Goal: Task Accomplishment & Management: Complete application form

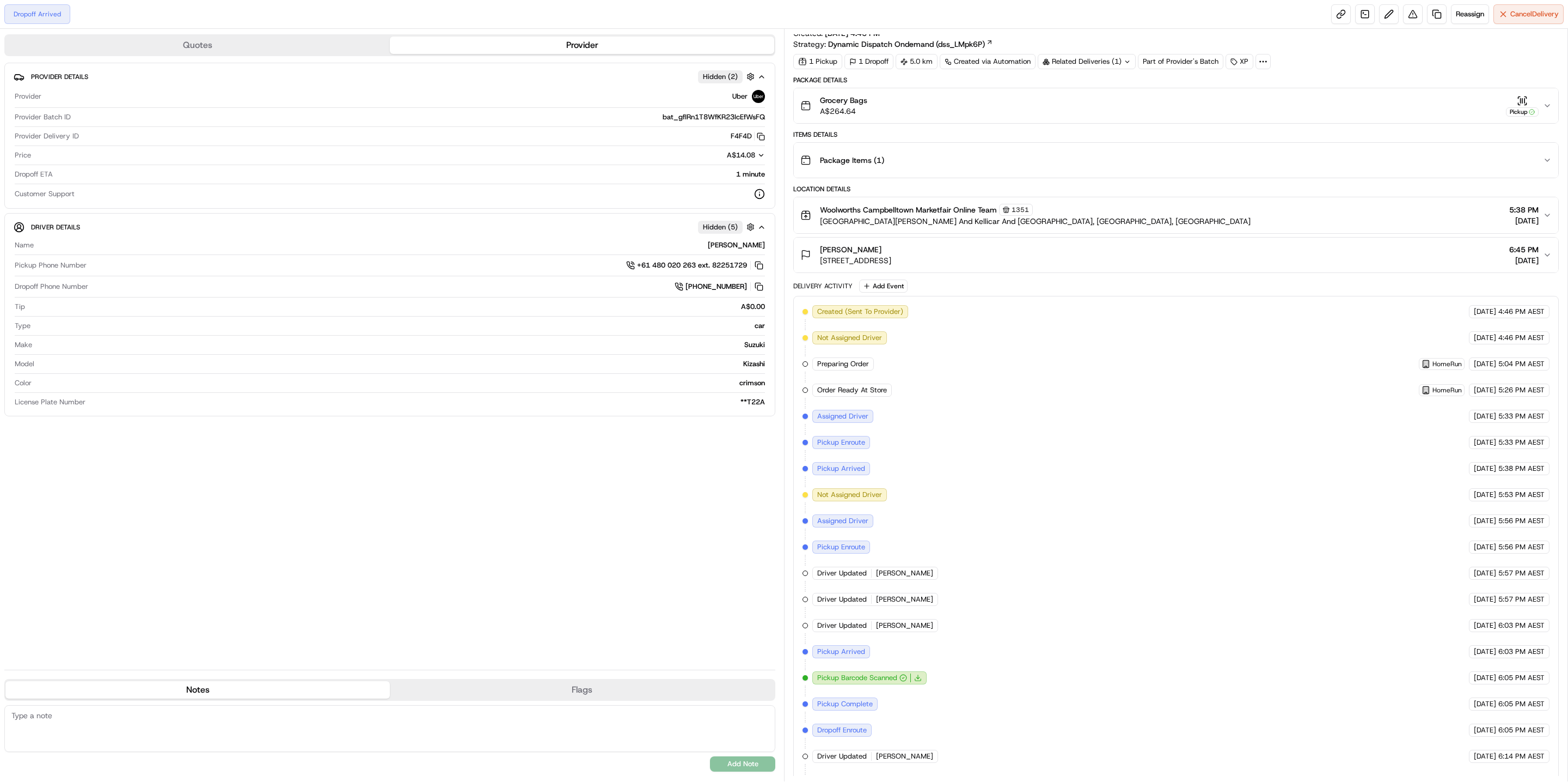
scroll to position [58, 0]
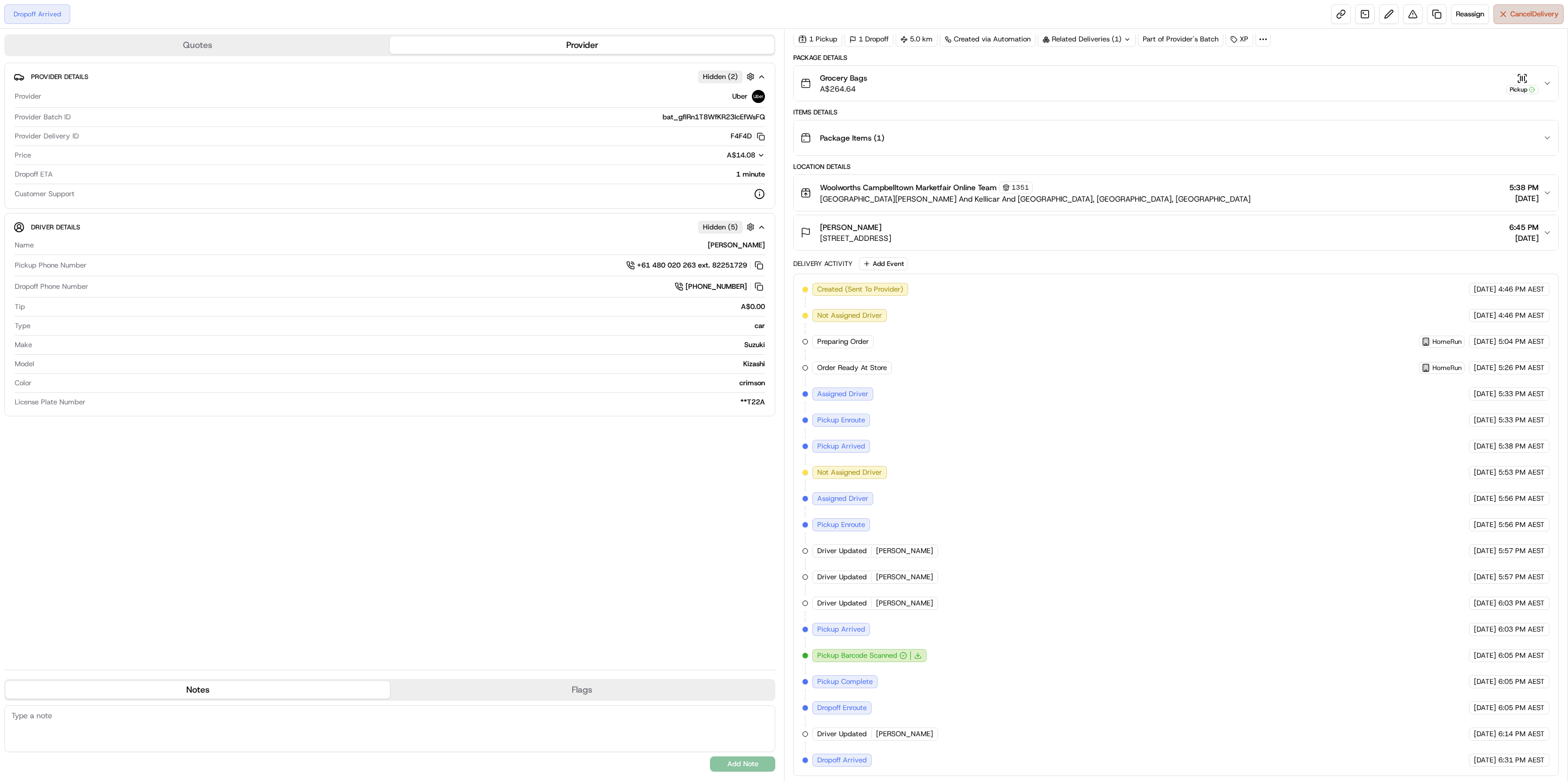
click at [1496, 20] on button "Cancel Delivery" at bounding box center [1529, 14] width 70 height 20
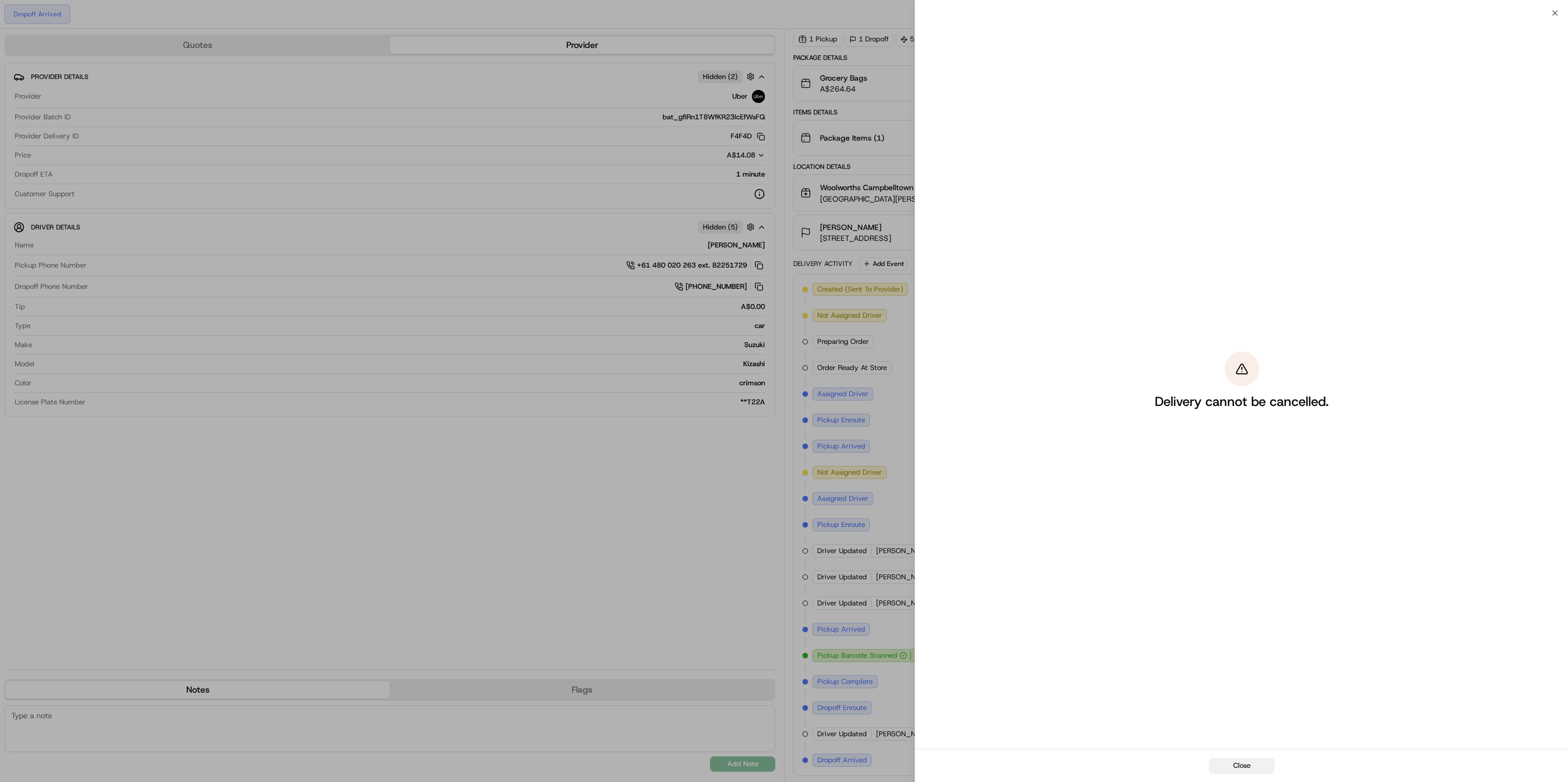
click at [1243, 763] on button "Close" at bounding box center [1242, 765] width 65 height 16
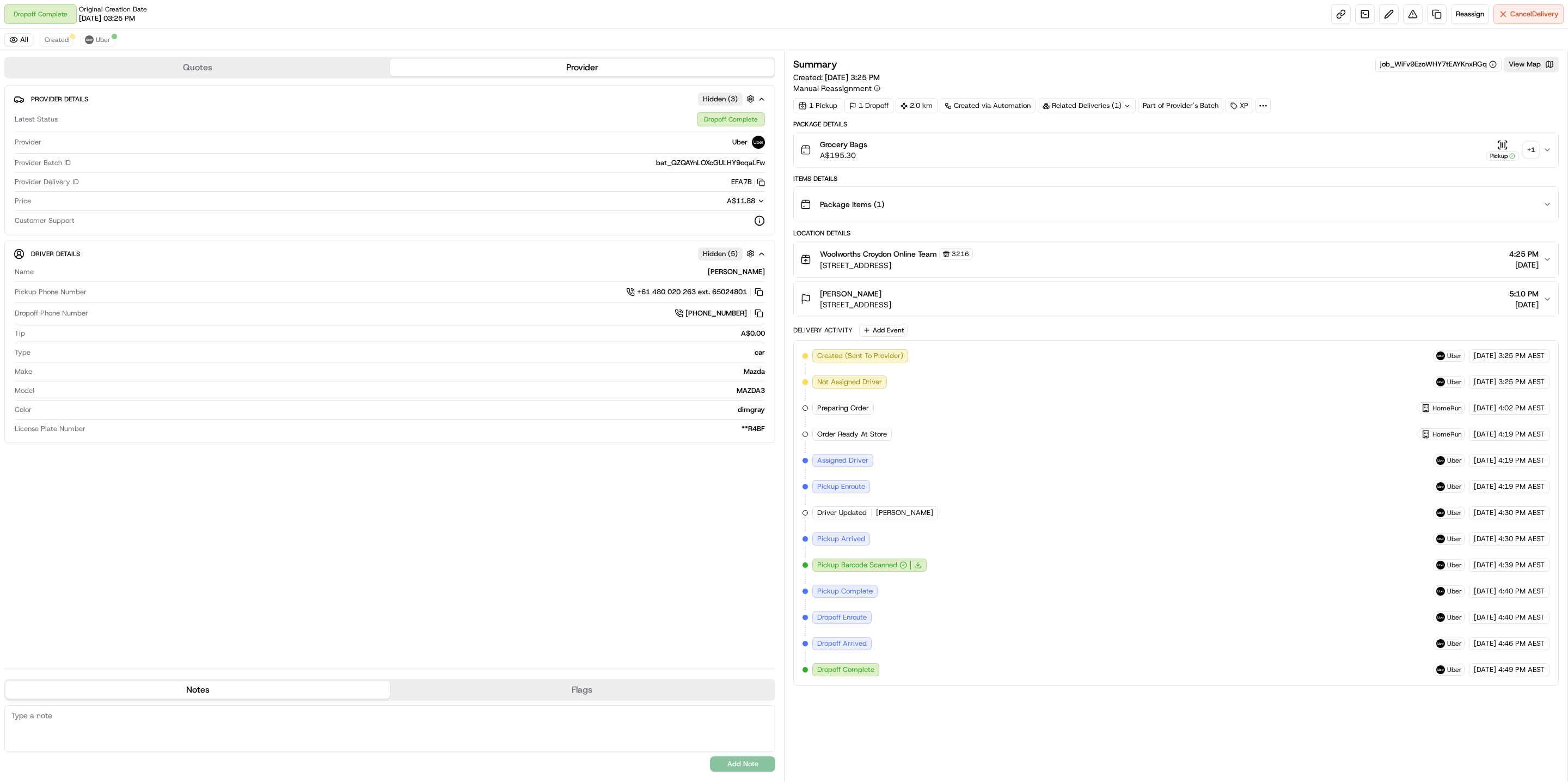
click at [1089, 109] on div "Related Deliveries (1)" at bounding box center [1086, 105] width 98 height 16
click at [1322, 110] on div "1 Pickup 1 Dropoff 2.0 km Created via Automation Related Deliveries (1) Part of…" at bounding box center [1176, 105] width 765 height 16
click at [1111, 111] on div "Related Deliveries (1)" at bounding box center [1086, 105] width 98 height 16
click at [63, 43] on span "Created" at bounding box center [56, 39] width 24 height 9
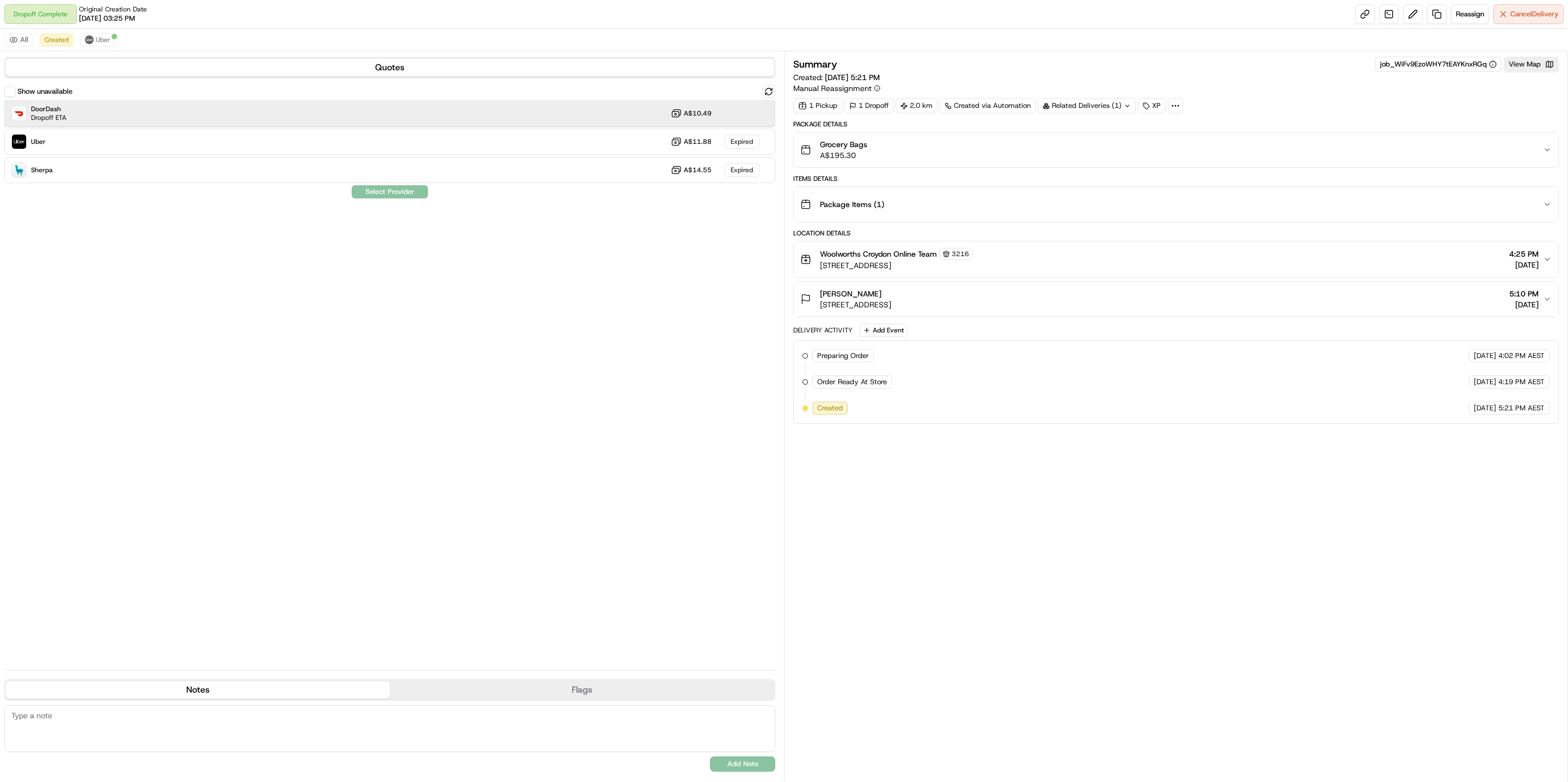
click at [209, 120] on div "DoorDash Dropoff ETA A$10.49" at bounding box center [389, 113] width 771 height 26
click at [103, 47] on div "All Created Uber" at bounding box center [784, 40] width 1568 height 22
click at [100, 44] on span "Uber" at bounding box center [103, 39] width 15 height 9
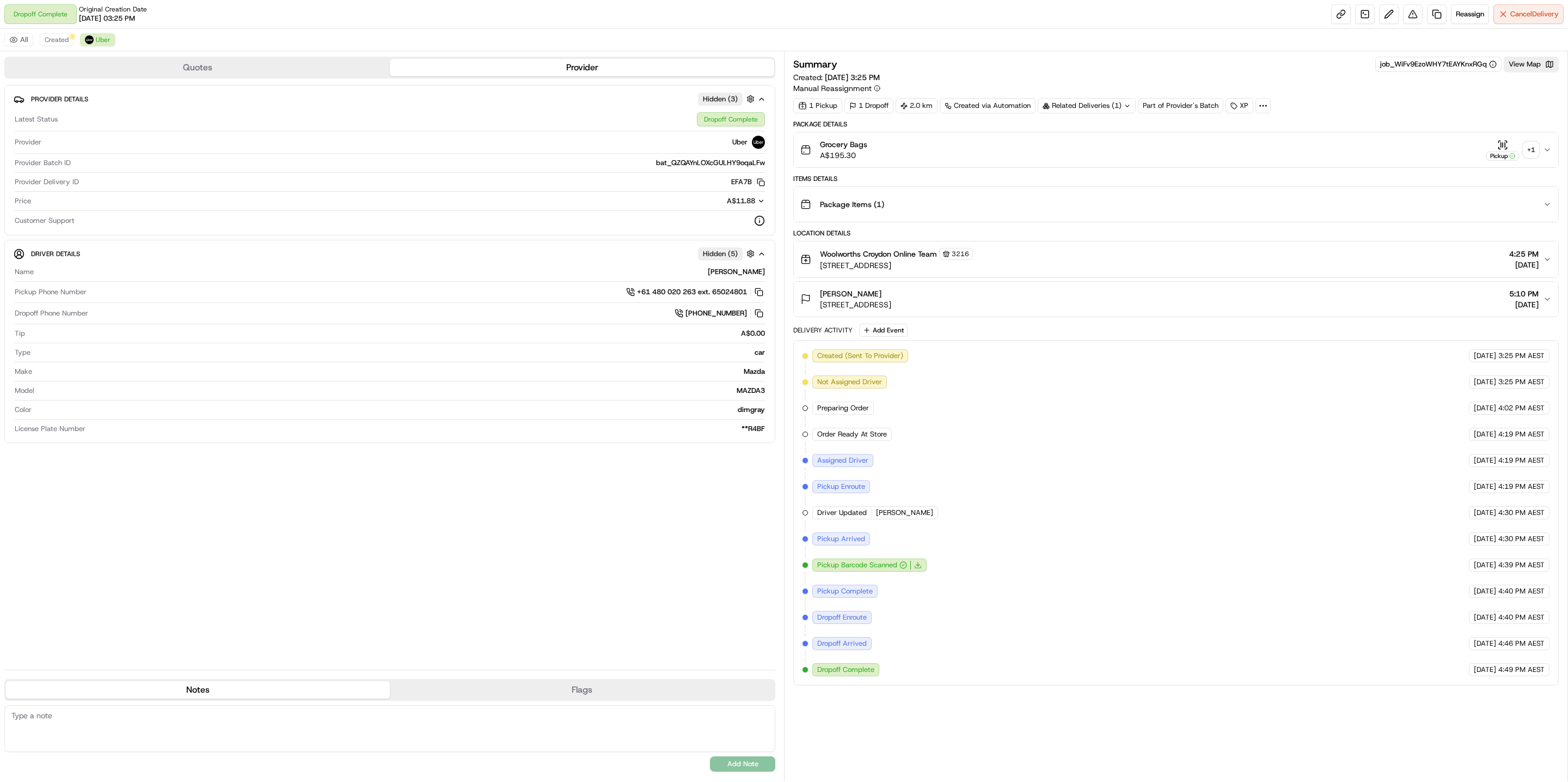
click at [1129, 115] on div "Summary job_WiFv9EzoWHY7tEAYKnxRGq View Map Created: 24/08/2025 3:25 PM Manual …" at bounding box center [1176, 371] width 765 height 629
click at [1124, 111] on div "Related Deliveries (1)" at bounding box center [1086, 105] width 98 height 16
click at [1428, 9] on link at bounding box center [1436, 14] width 20 height 20
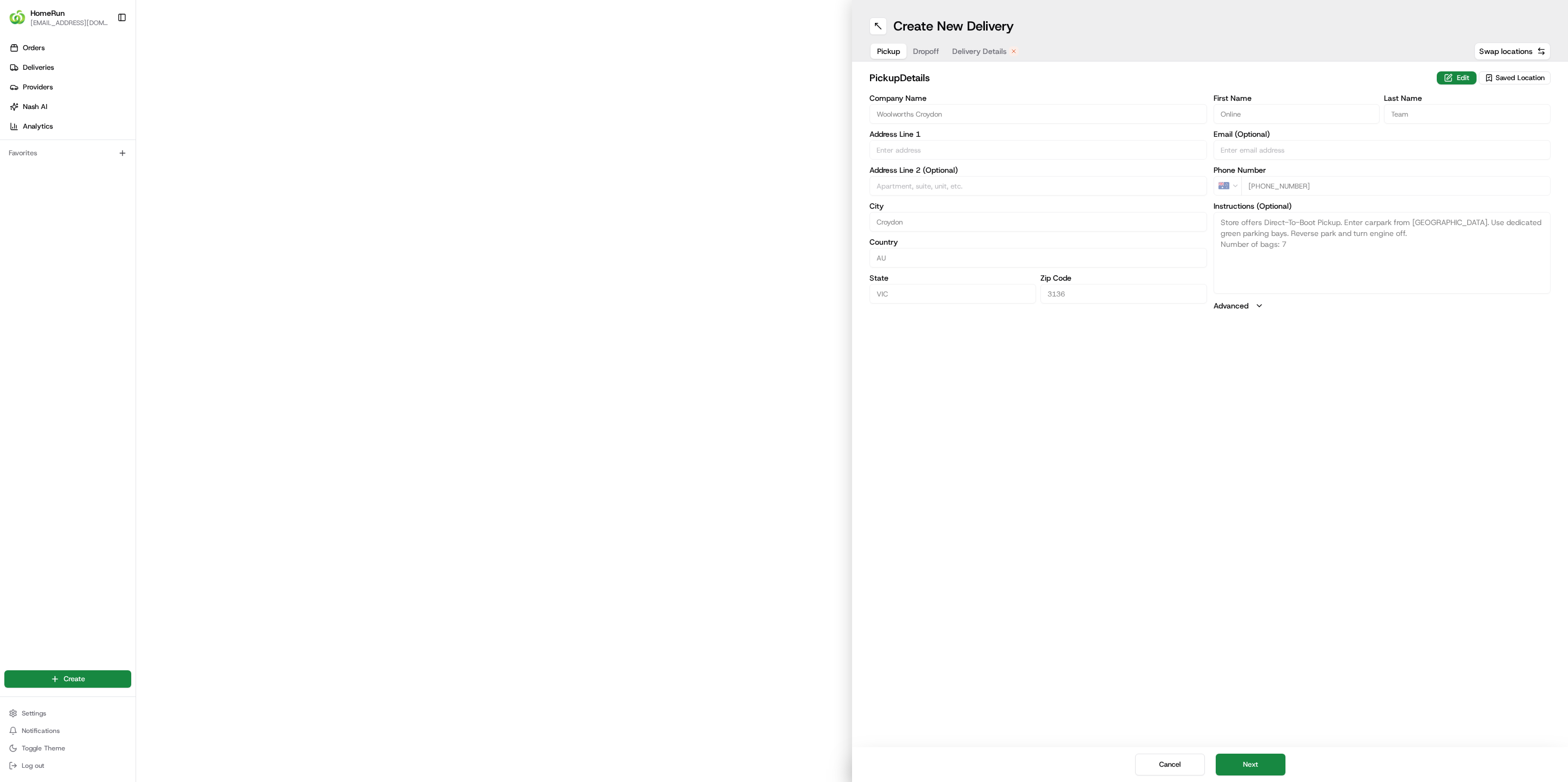
type input "224-238 Mount Dandenong Road"
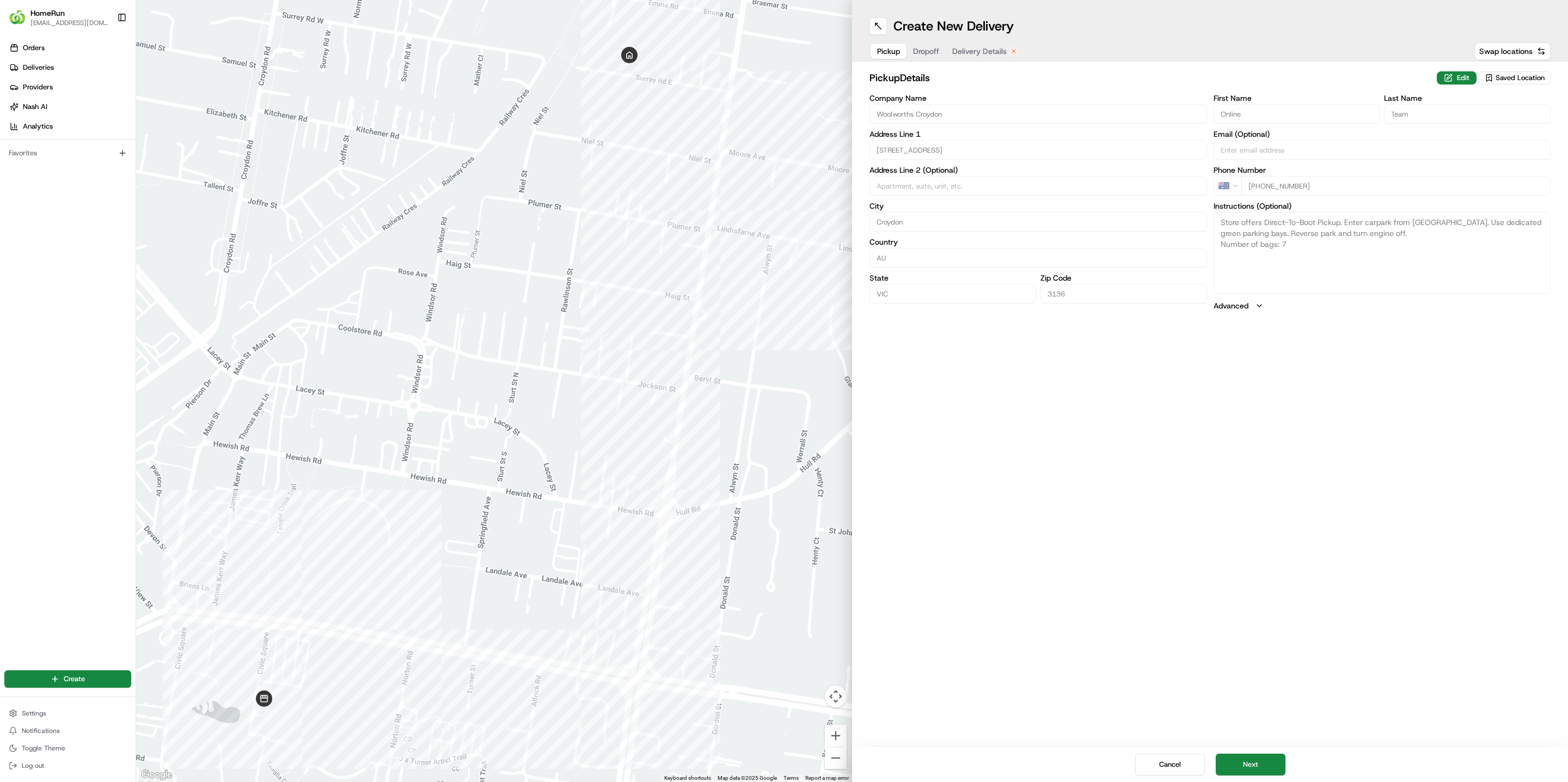
click at [1006, 51] on button "Delivery Details" at bounding box center [985, 51] width 80 height 16
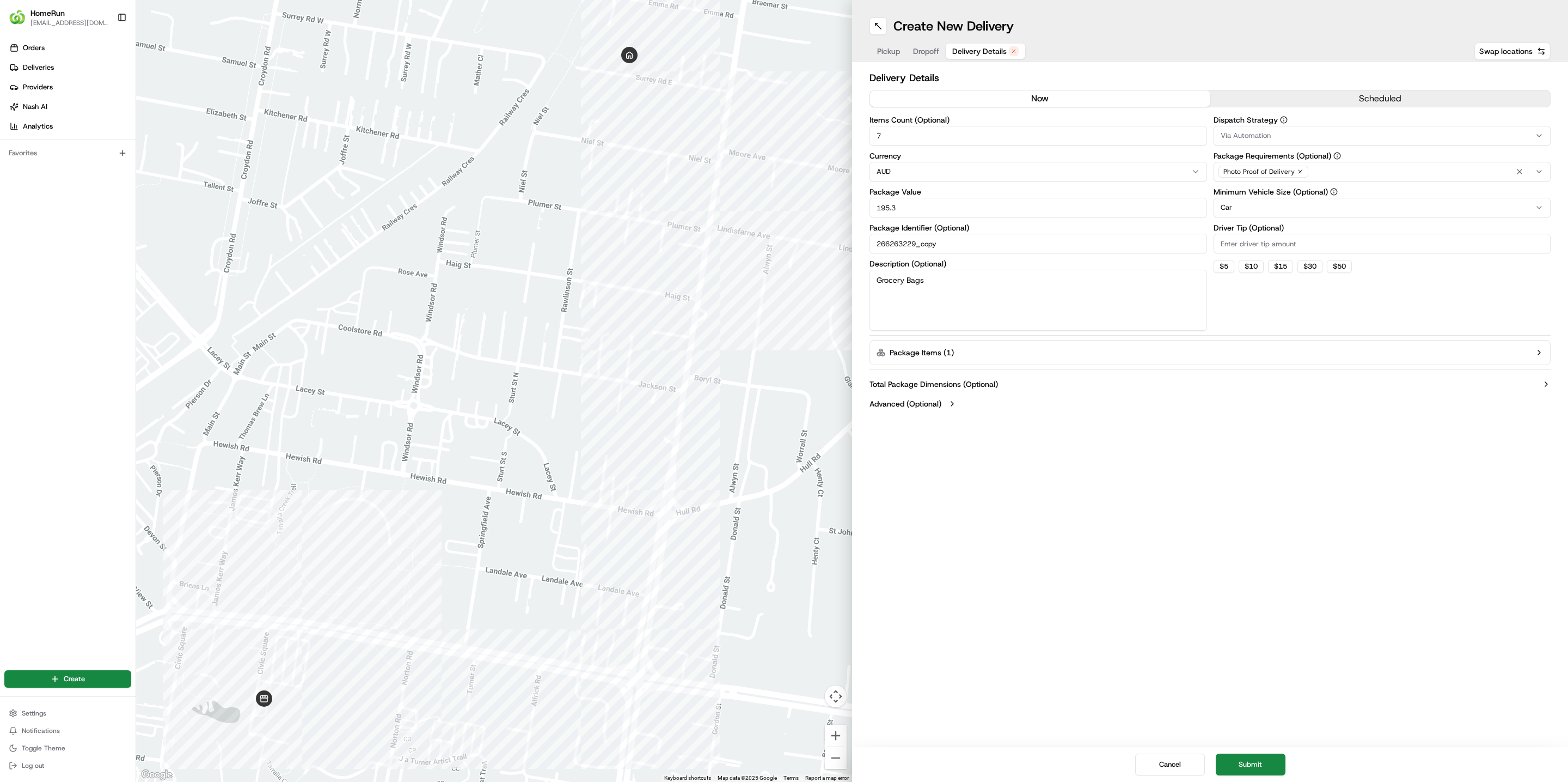
click at [1118, 90] on button "now" at bounding box center [1040, 99] width 340 height 16
click at [1241, 756] on button "Submit" at bounding box center [1250, 764] width 70 height 22
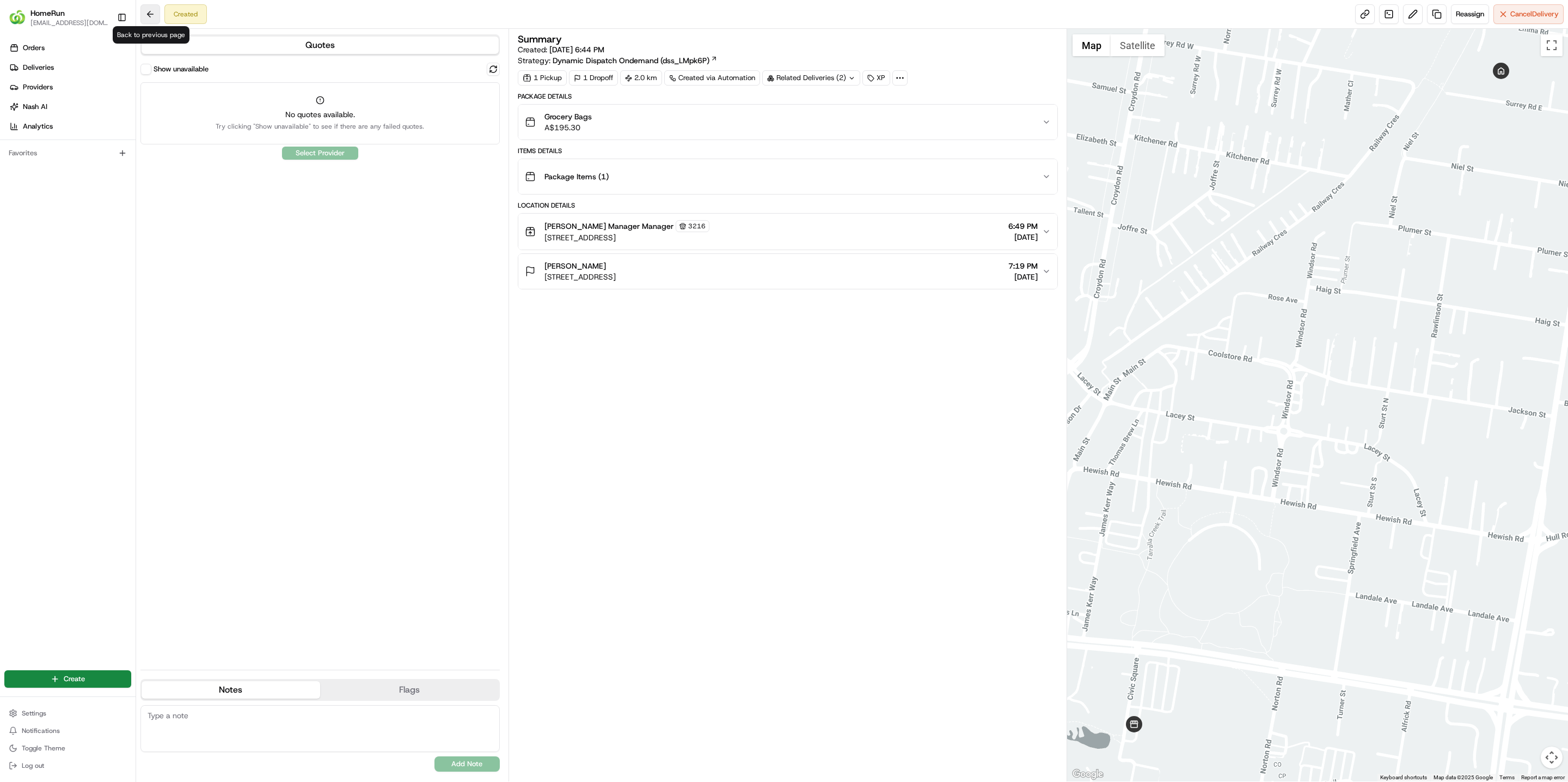
click at [148, 7] on button at bounding box center [150, 14] width 20 height 20
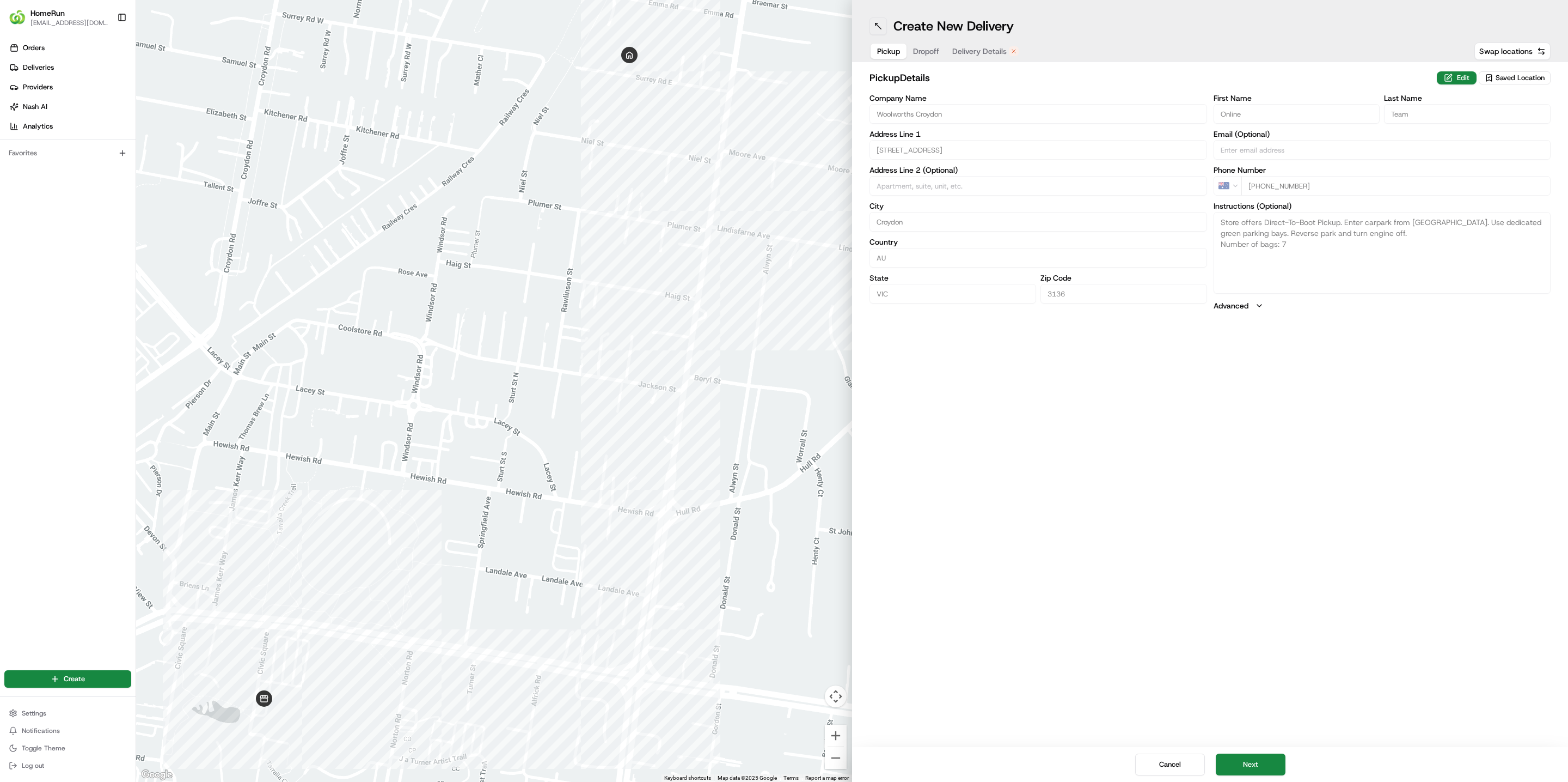
click at [881, 30] on button at bounding box center [878, 26] width 18 height 18
type textarea "Store offers Direct-To-Boot Pickup. Enter carpark from Mt Dandenong Road. Use d…"
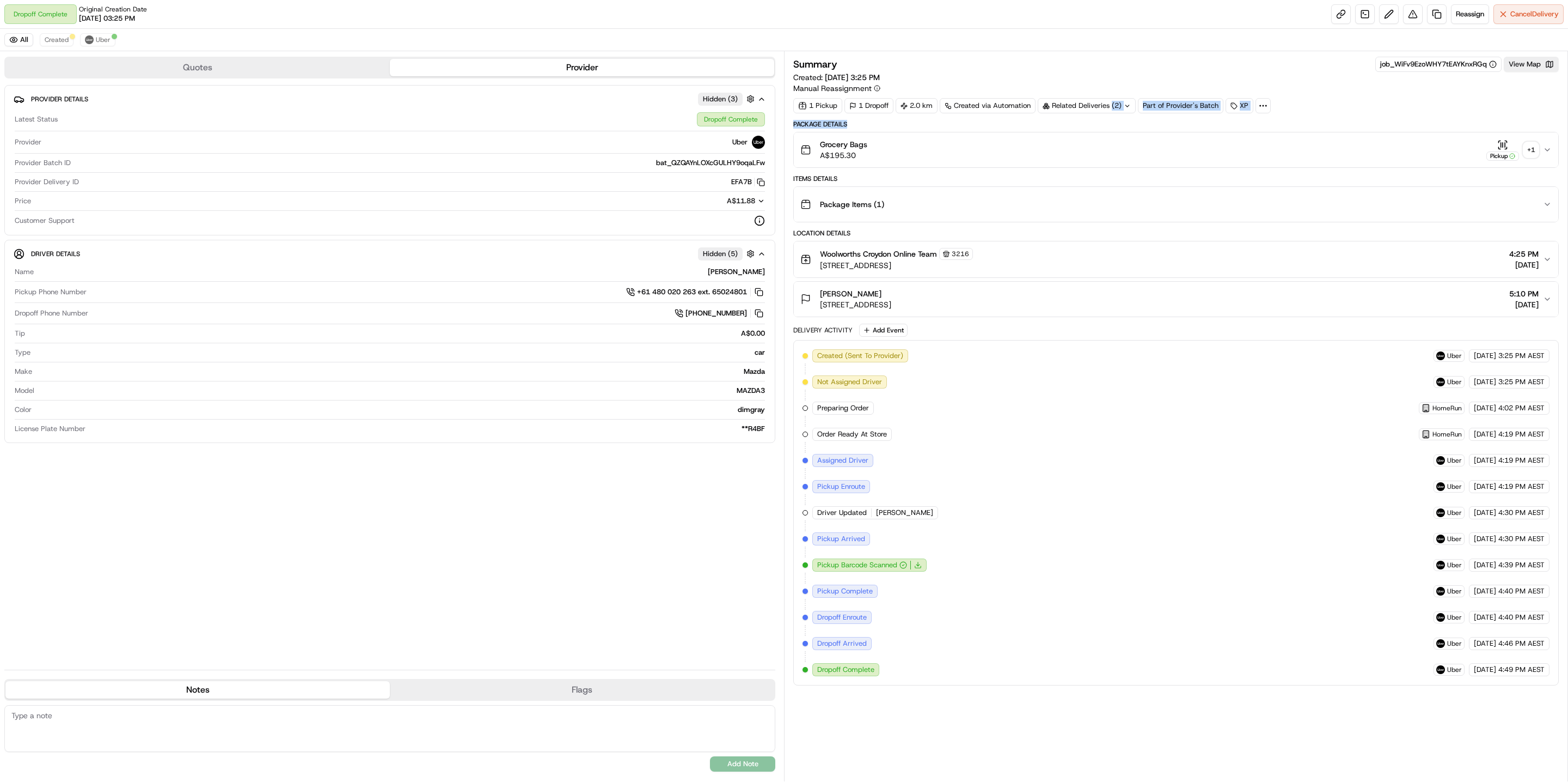
click at [1112, 118] on div "Summary job_WiFv9EzoWHY7tEAYKnxRGq View Map Created: 24/08/2025 3:25 PM Manual …" at bounding box center [1176, 371] width 765 height 629
click at [55, 43] on span "Created" at bounding box center [56, 39] width 24 height 9
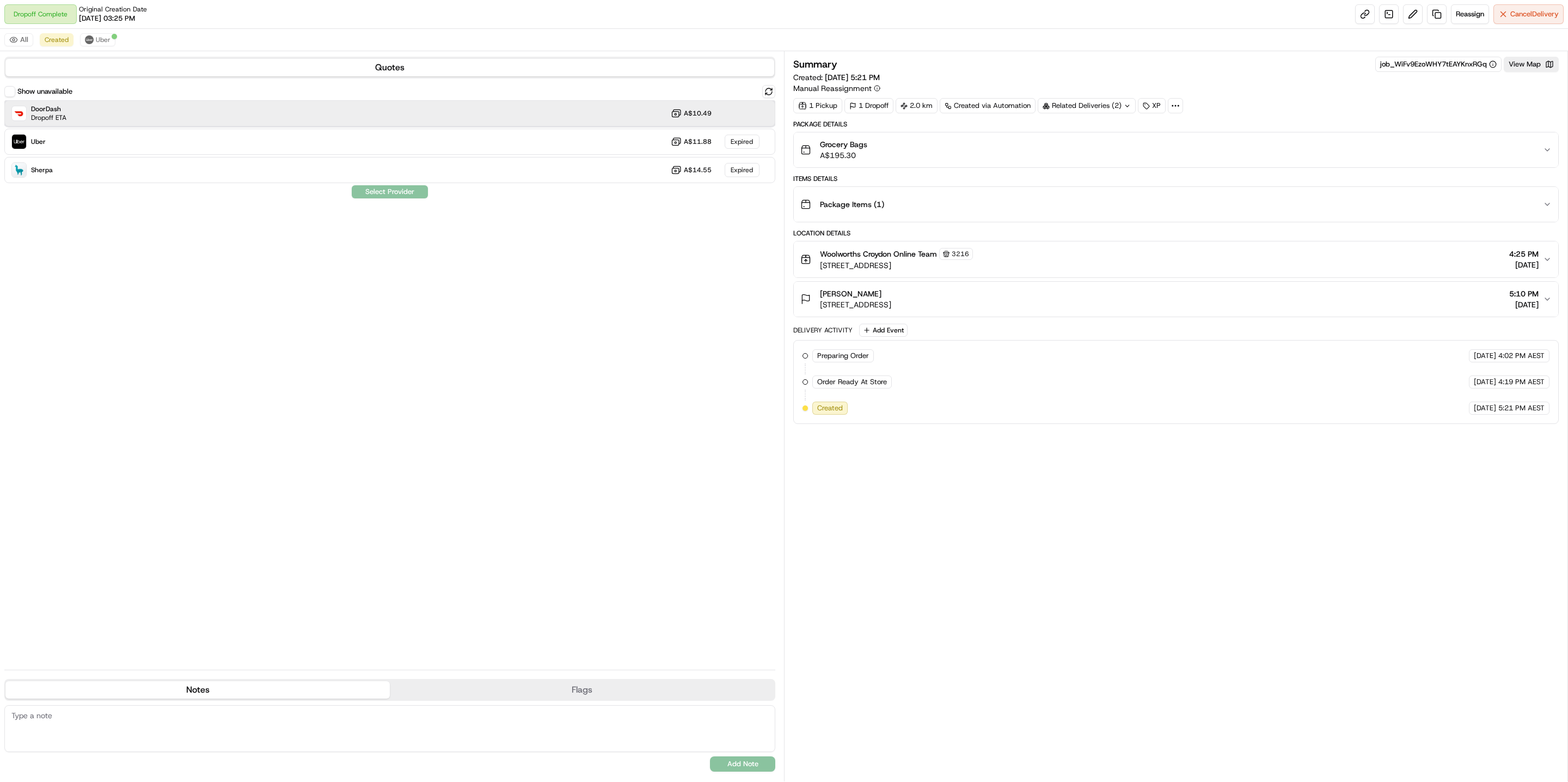
click at [130, 120] on div "DoorDash Dropoff ETA A$10.49" at bounding box center [389, 113] width 771 height 26
click at [376, 193] on button "Assign Provider" at bounding box center [389, 191] width 78 height 13
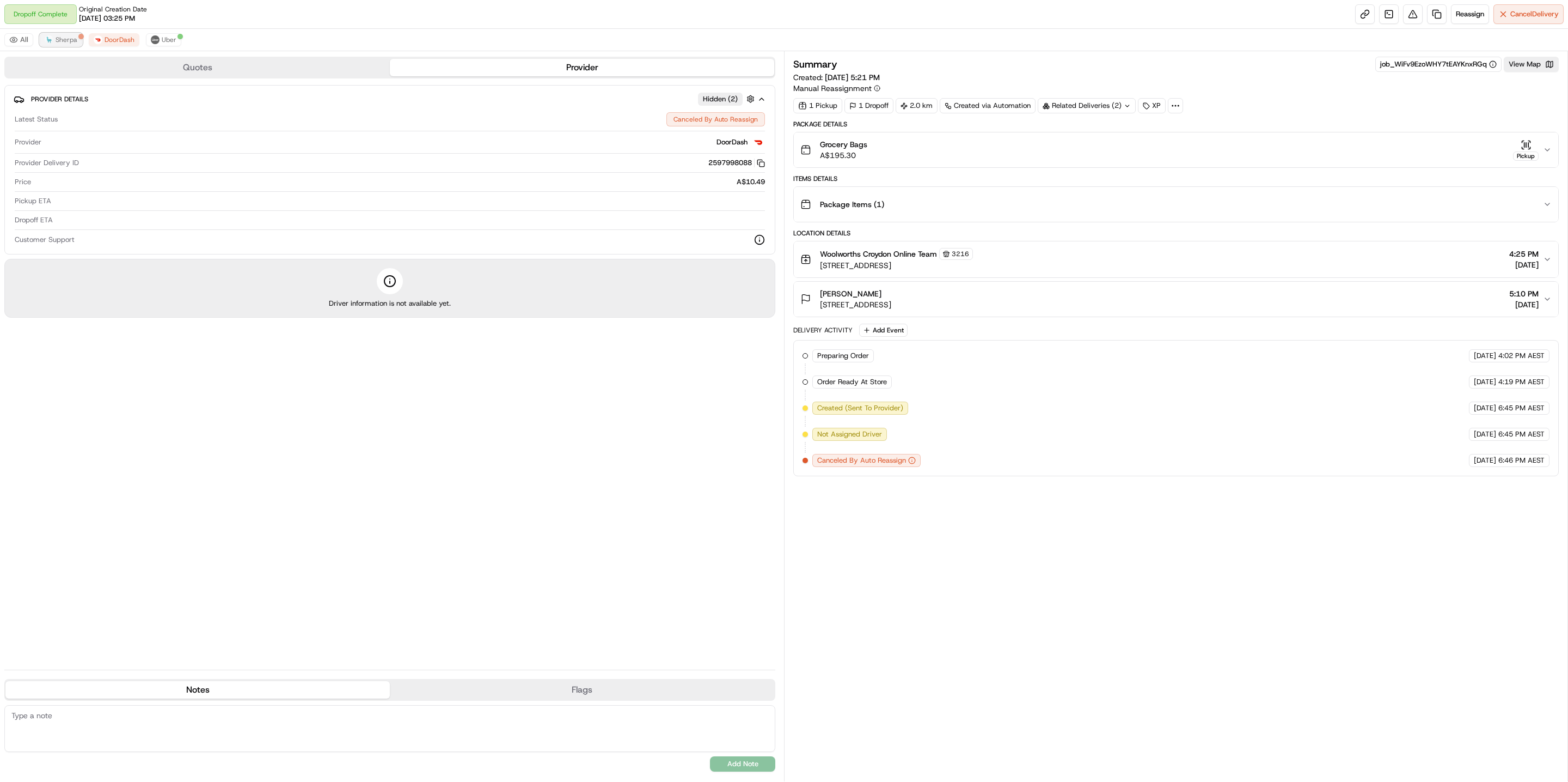
click at [48, 36] on img at bounding box center [49, 39] width 9 height 9
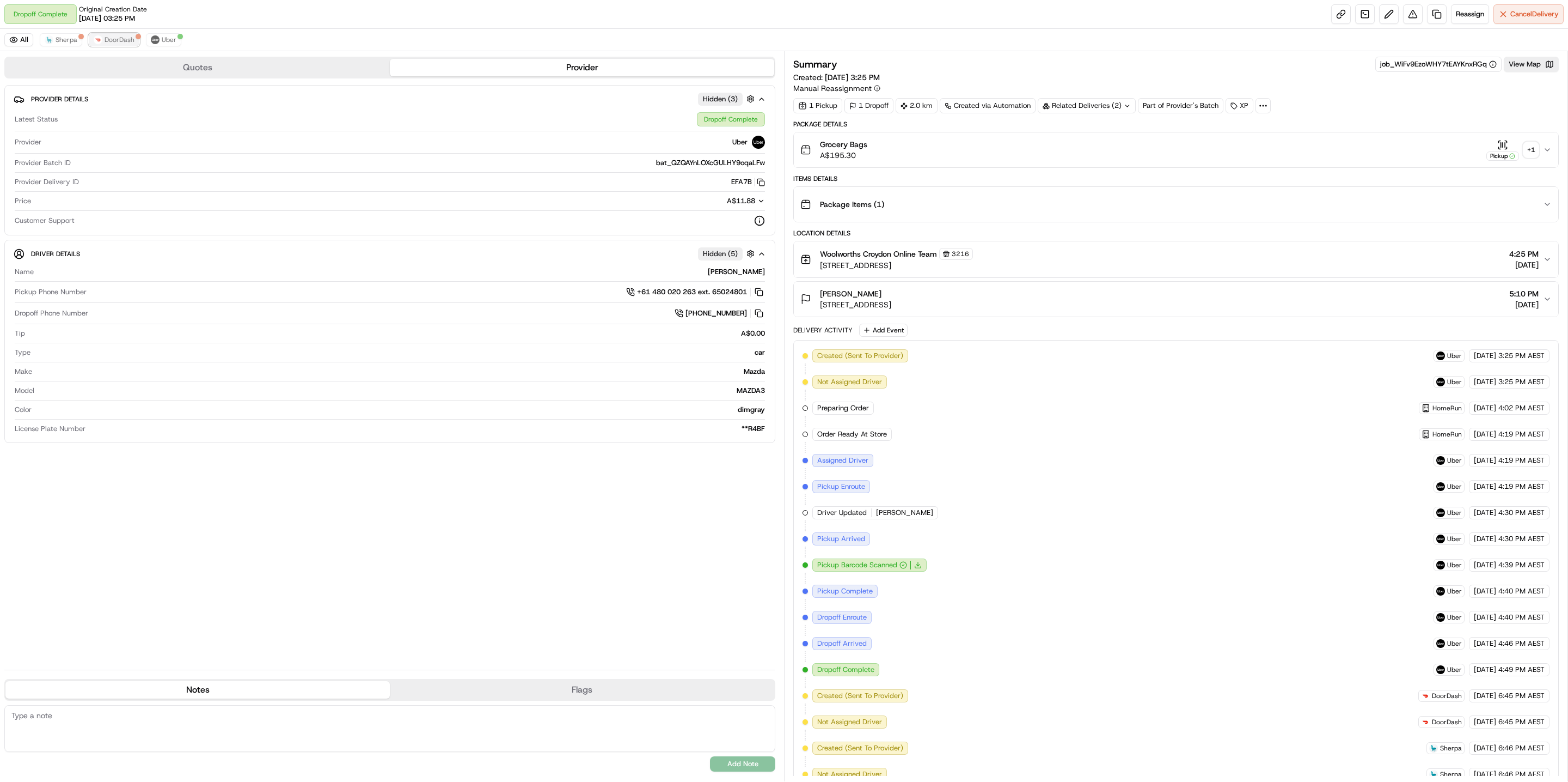
click at [115, 36] on span "DoorDash" at bounding box center [119, 39] width 30 height 9
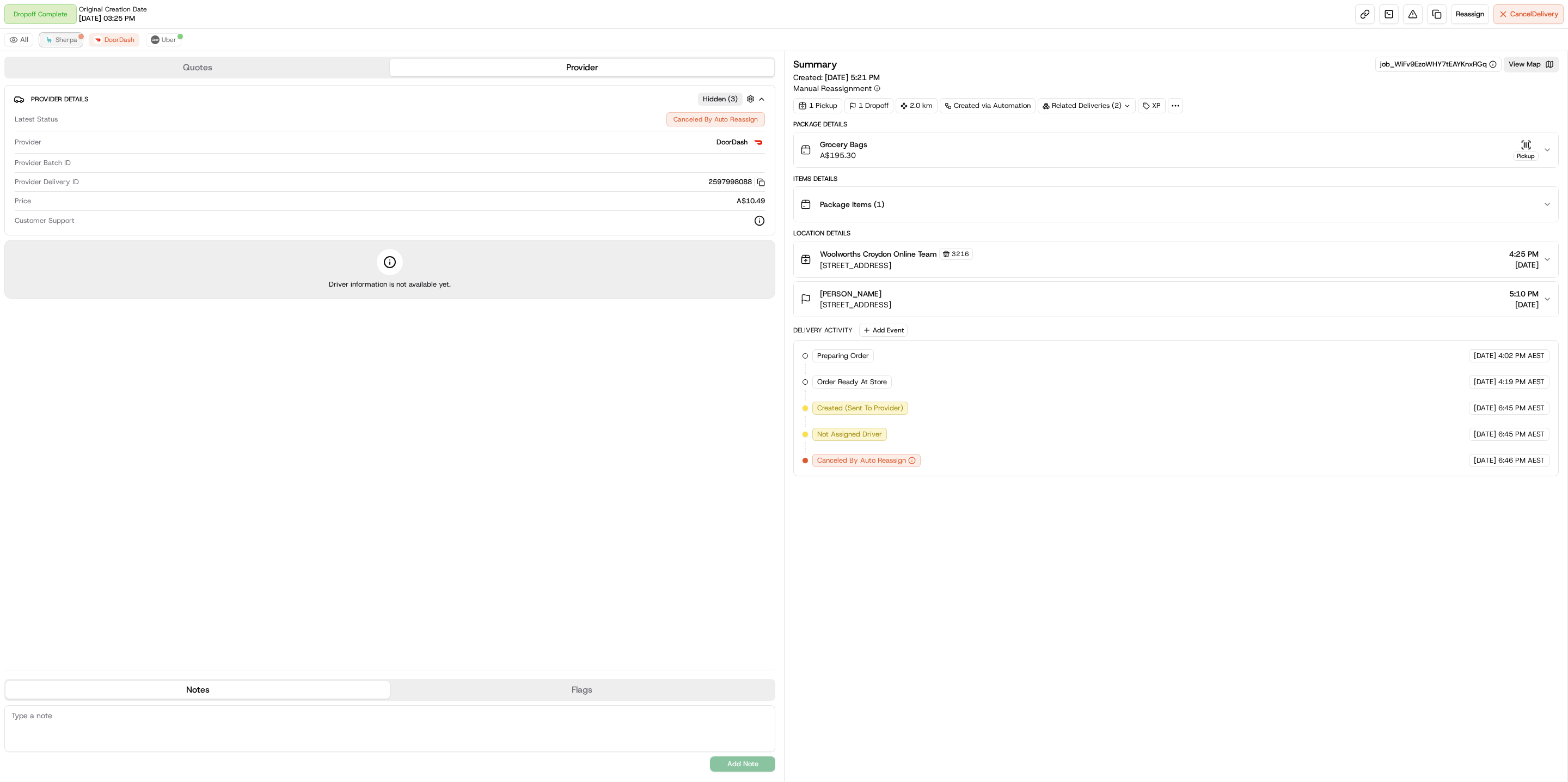
click at [62, 41] on span "Sherpa" at bounding box center [66, 39] width 22 height 9
click at [175, 40] on span "Uber" at bounding box center [169, 39] width 15 height 9
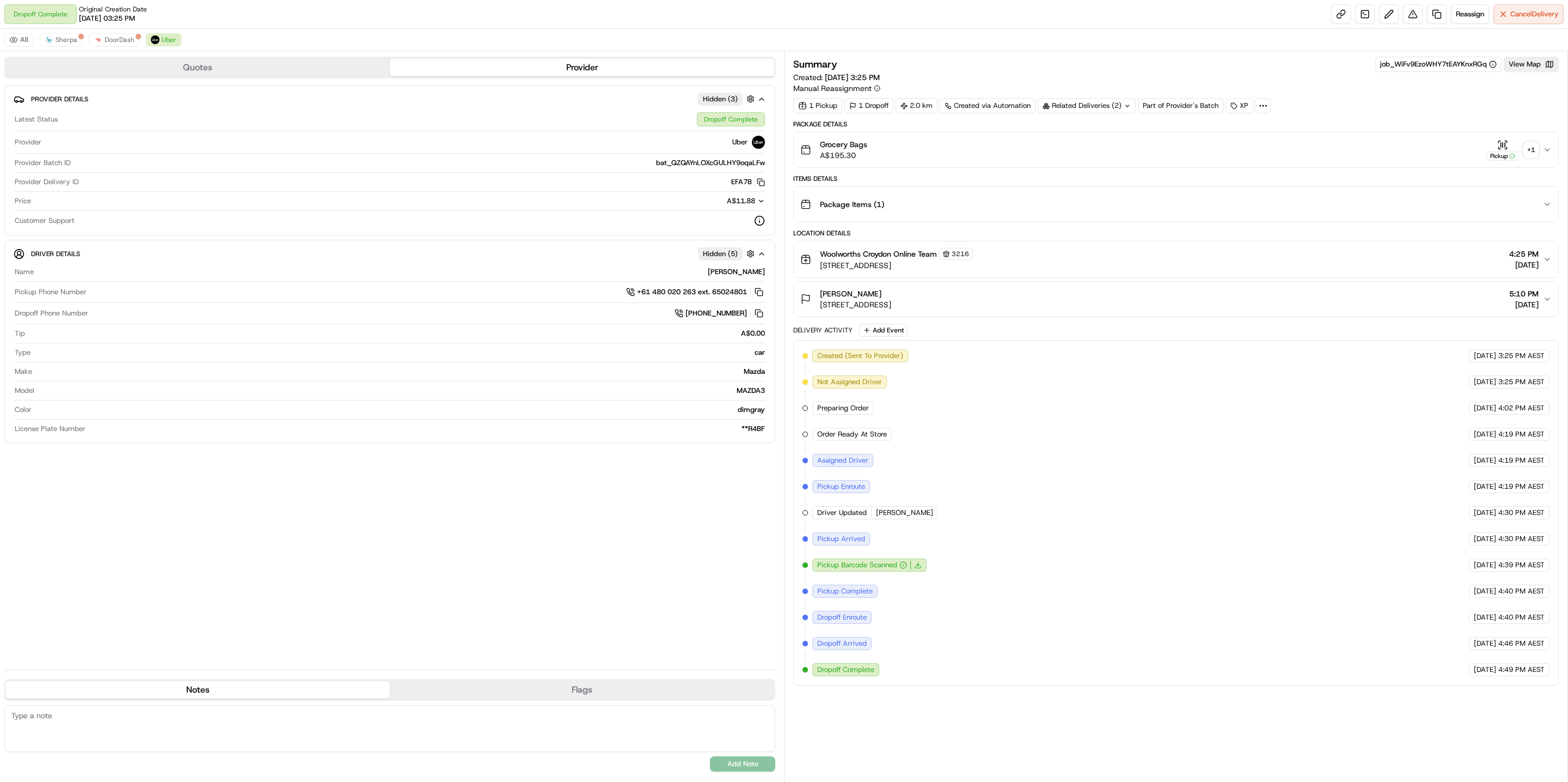
click at [1100, 106] on div "Related Deliveries (2)" at bounding box center [1086, 105] width 98 height 16
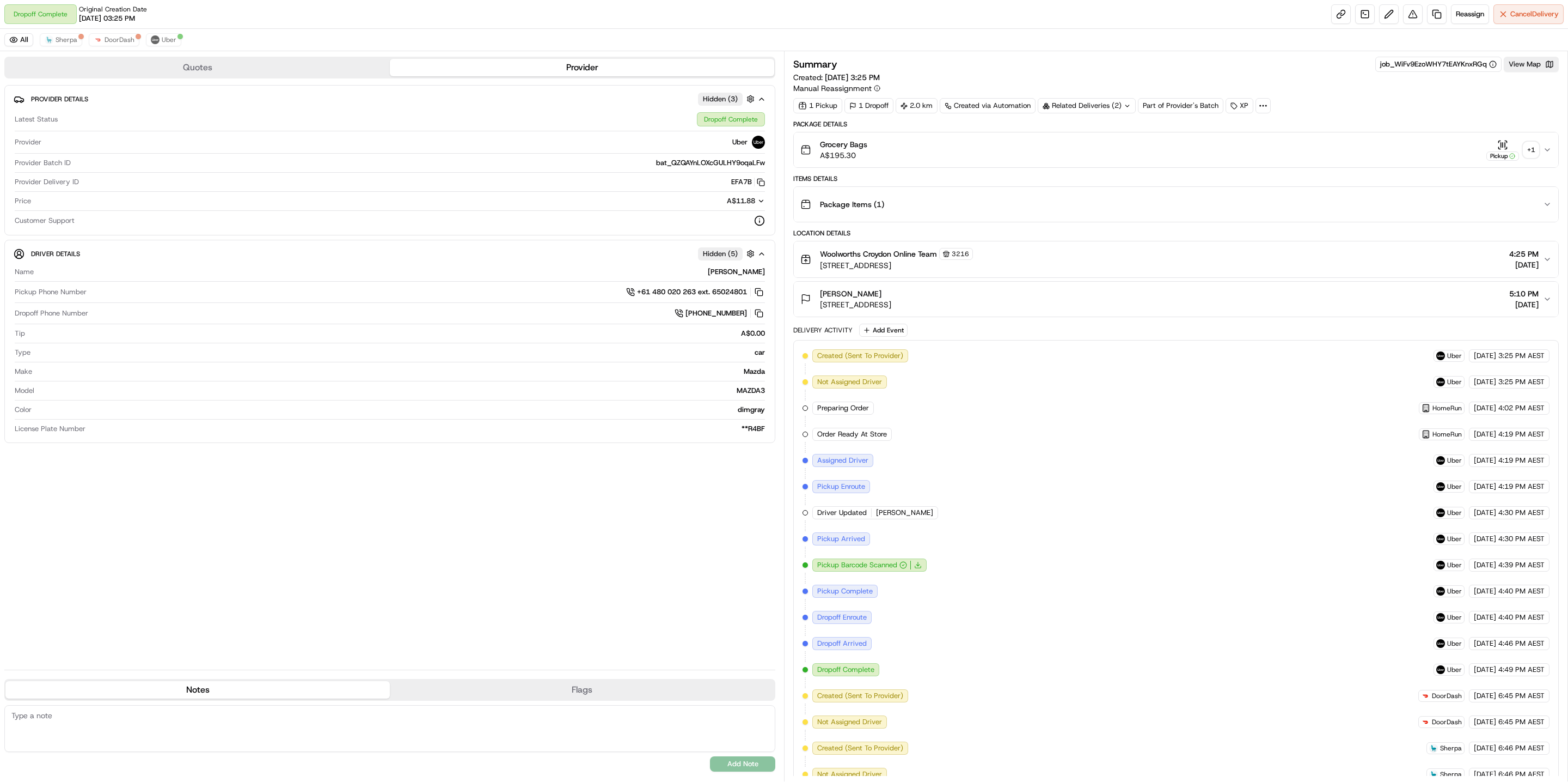
click at [1127, 109] on icon at bounding box center [1127, 106] width 7 height 7
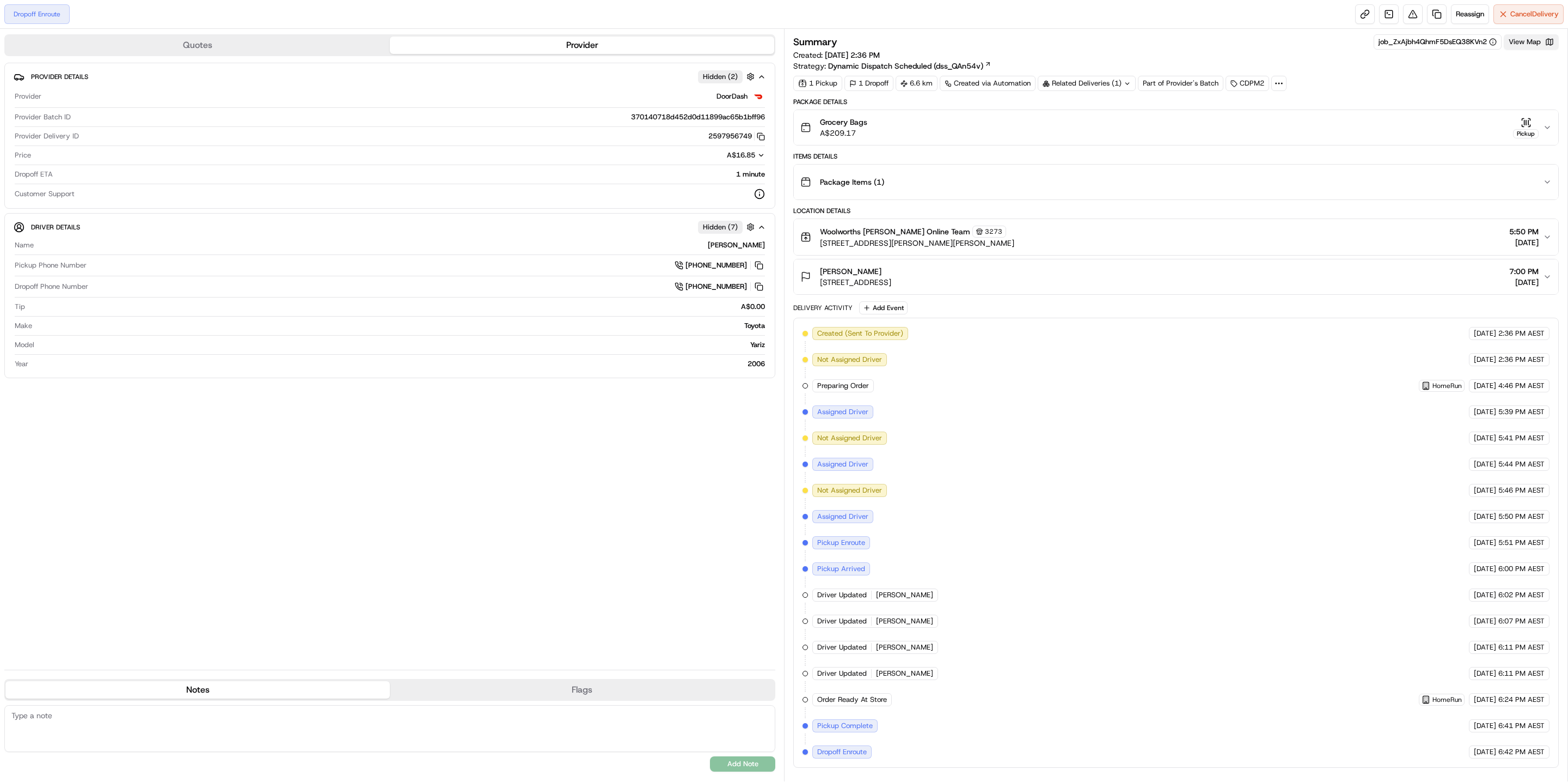
click at [1538, 49] on button "View Map" at bounding box center [1531, 42] width 55 height 16
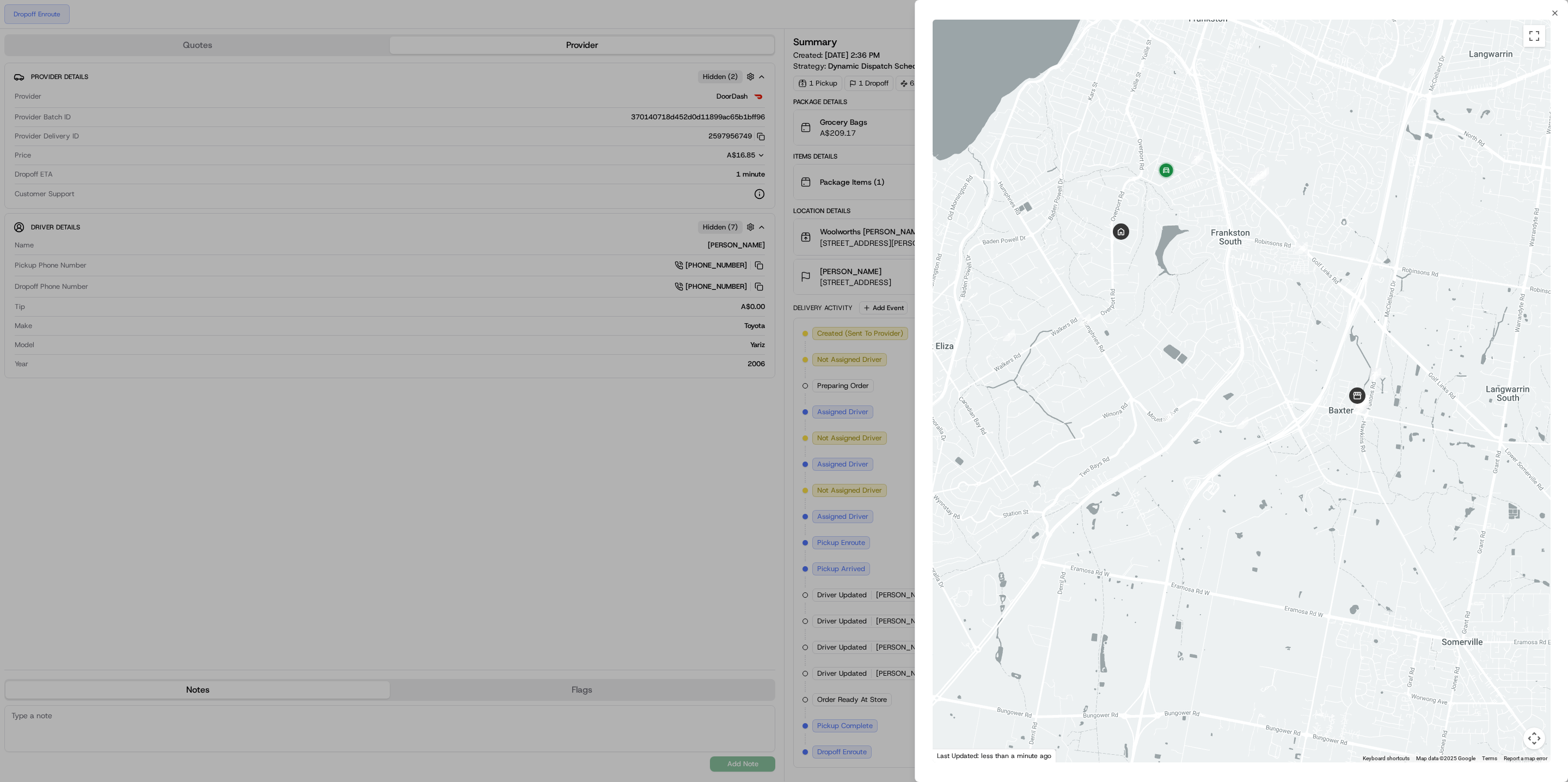
drag, startPoint x: 1133, startPoint y: 359, endPoint x: 1172, endPoint y: 357, distance: 39.1
click at [1172, 357] on div at bounding box center [1242, 390] width 618 height 742
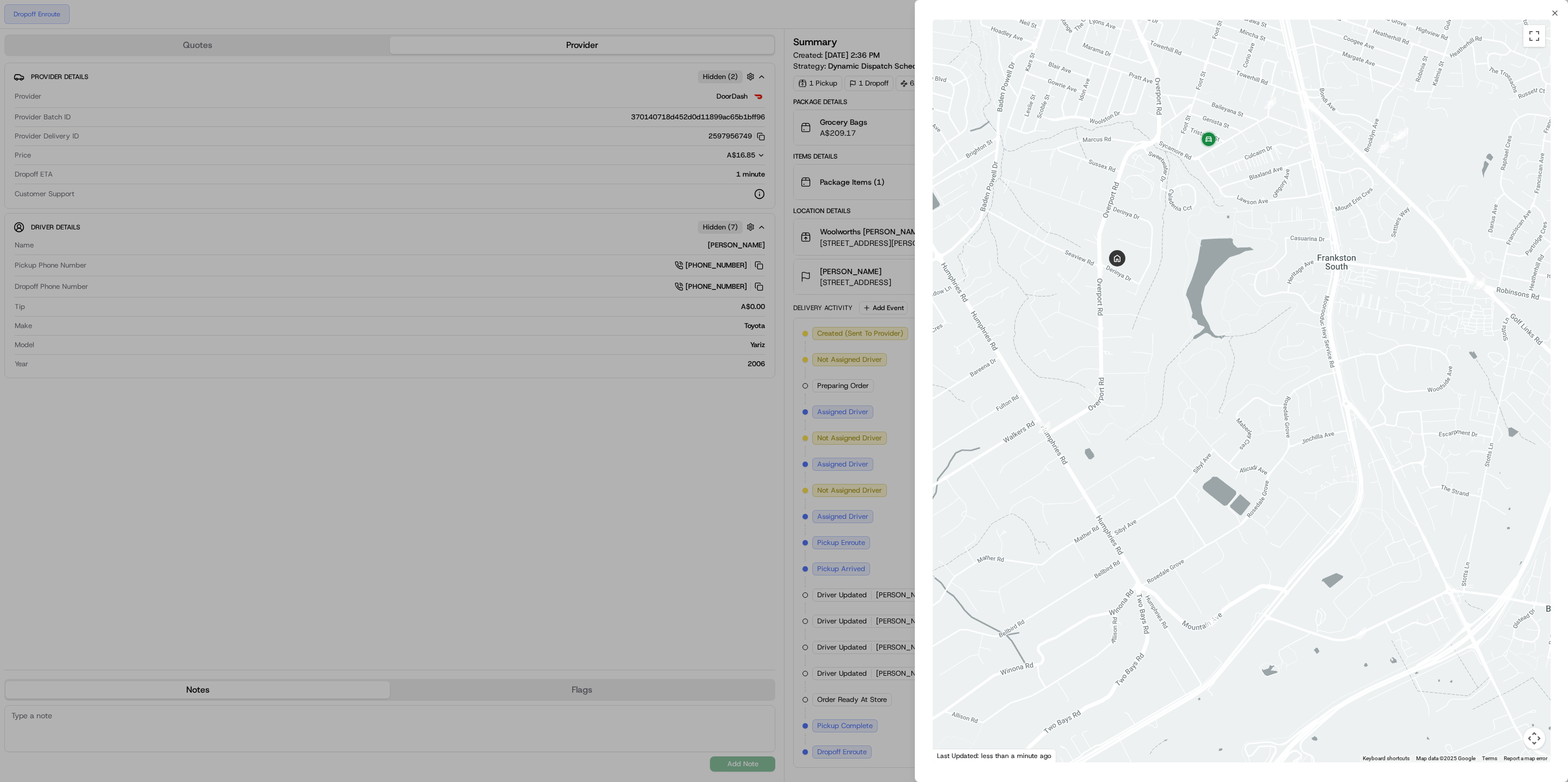
click at [464, 390] on div at bounding box center [784, 391] width 1568 height 782
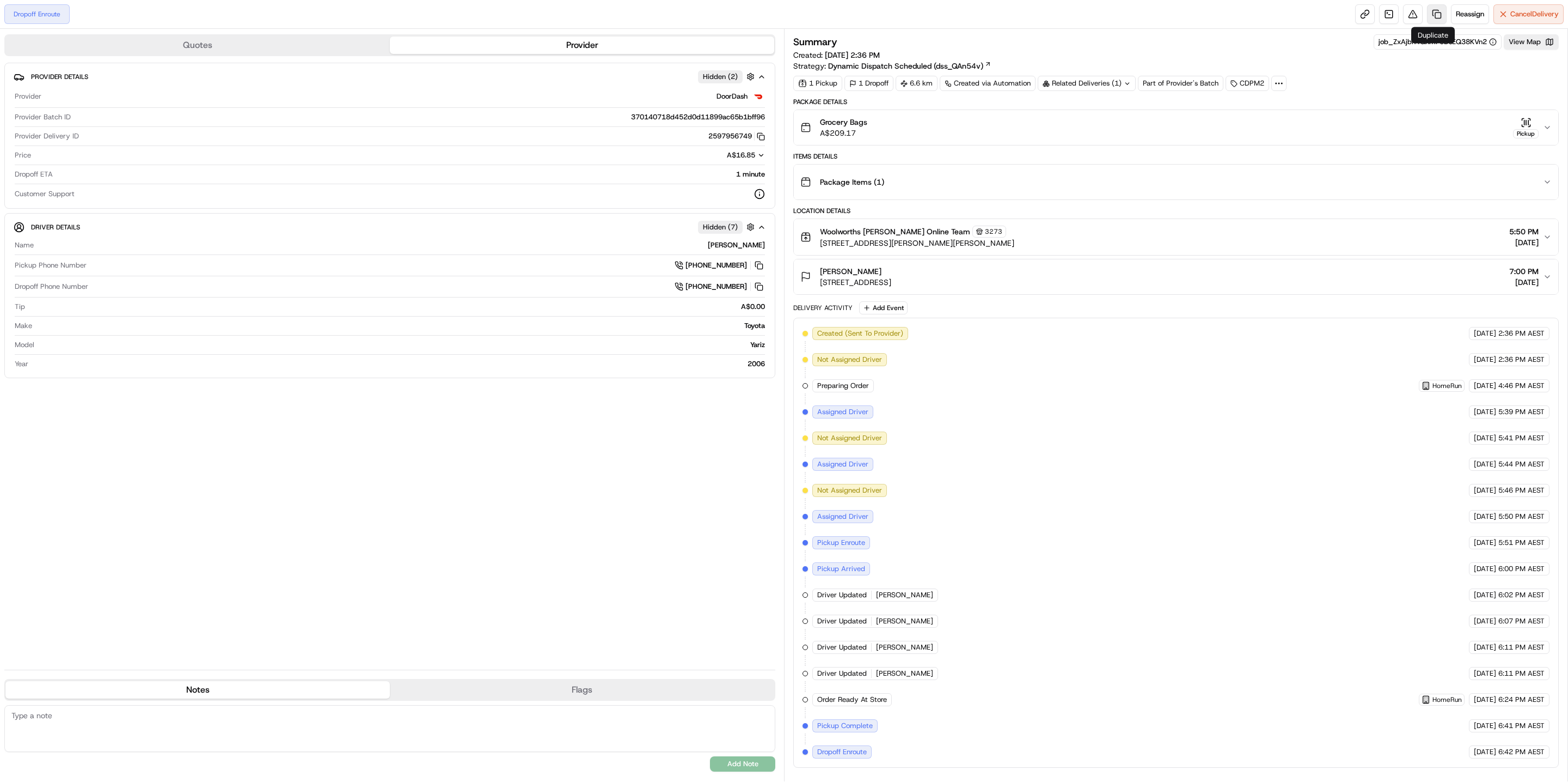
click at [1438, 17] on link at bounding box center [1436, 14] width 20 height 20
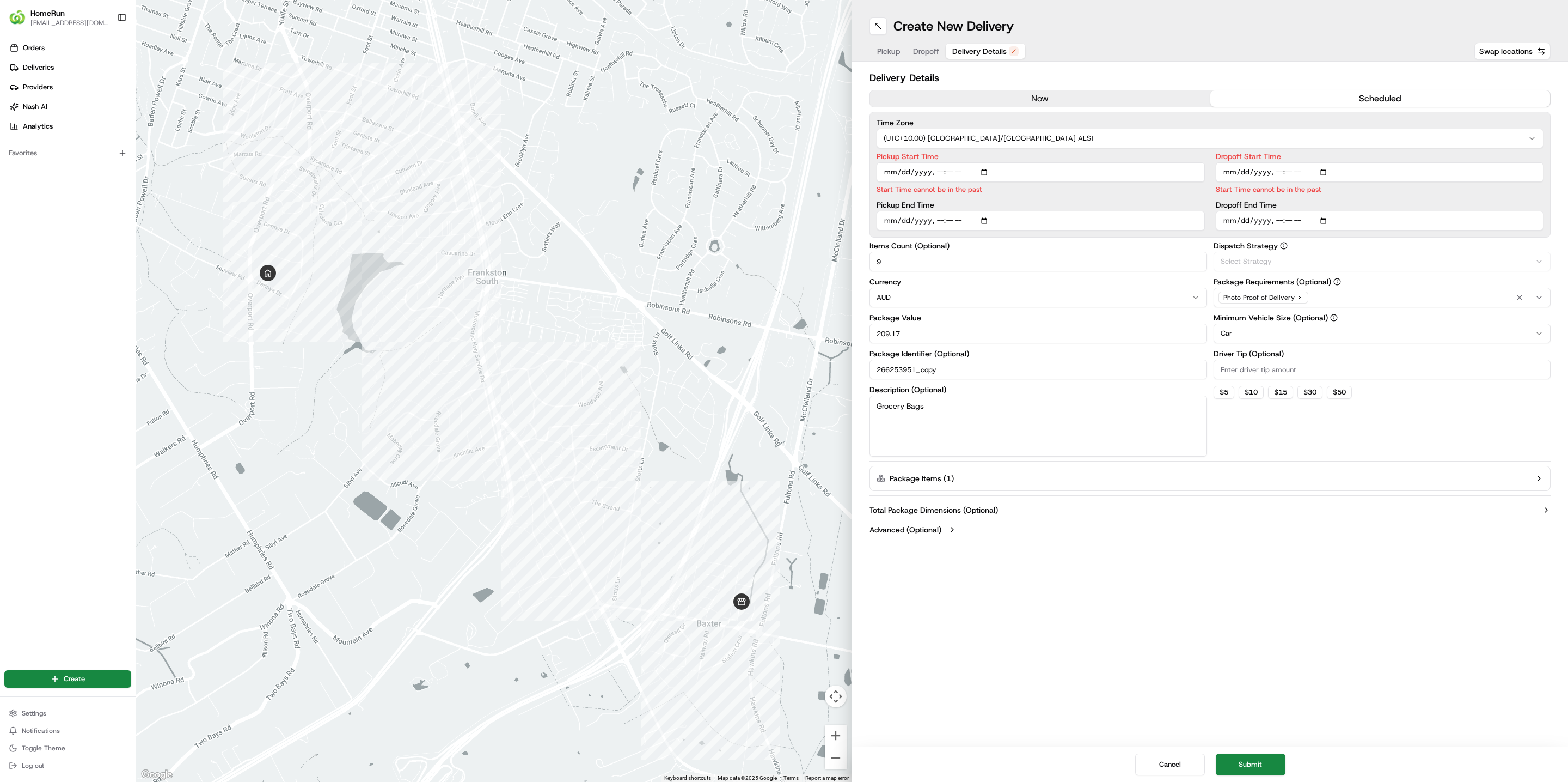
click at [964, 51] on span "Delivery Details" at bounding box center [979, 51] width 55 height 11
click at [984, 88] on div "Delivery Details now scheduled Time Zone (UTC+10.00) Australia/Sydney AEST Pick…" at bounding box center [1210, 305] width 681 height 469
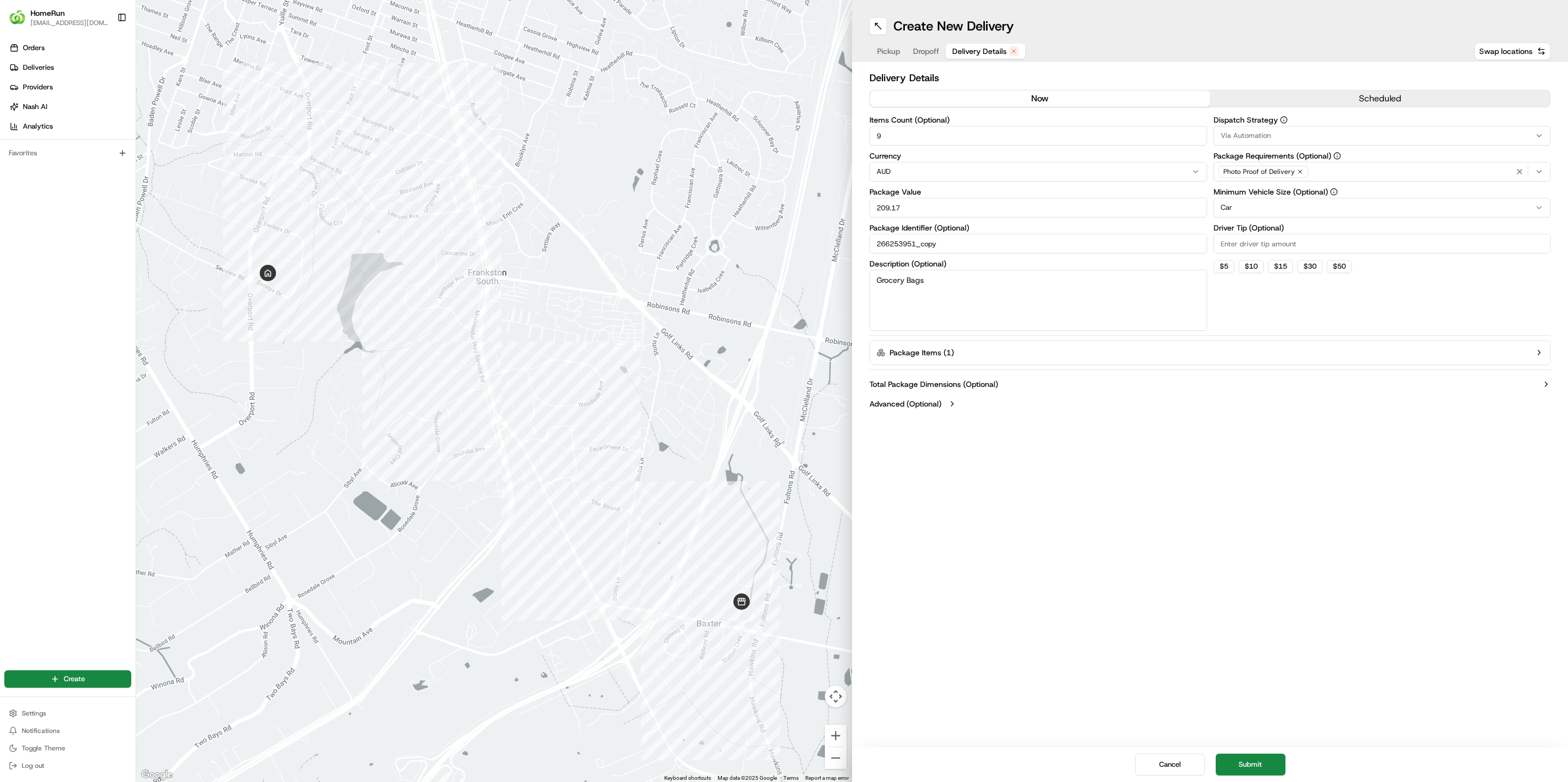
click at [981, 94] on button "now" at bounding box center [1040, 99] width 340 height 16
click at [1247, 758] on button "Submit" at bounding box center [1250, 764] width 70 height 22
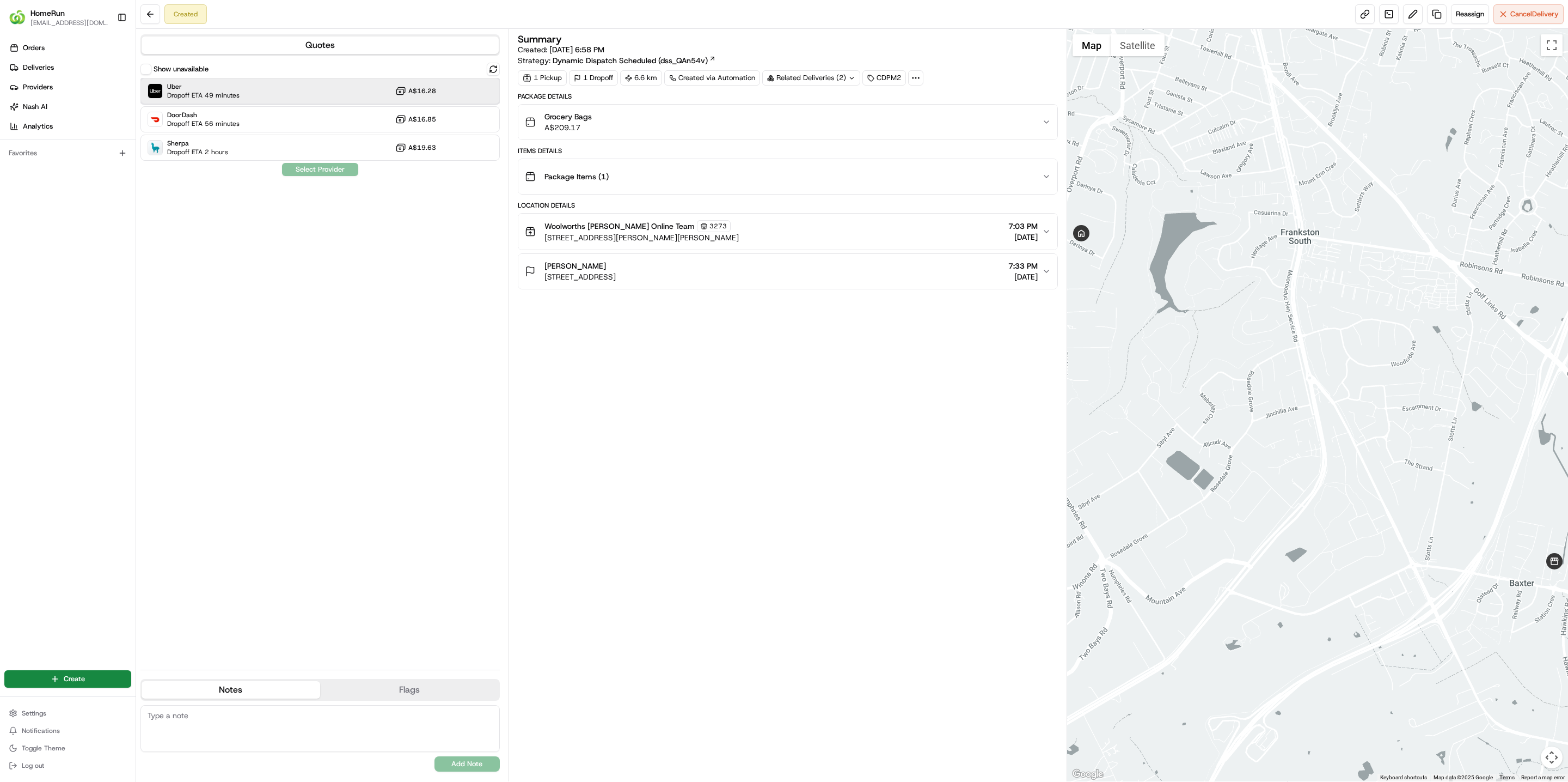
click at [259, 100] on div "Uber Dropoff ETA 49 minutes A$16.28" at bounding box center [320, 90] width 359 height 26
click at [317, 167] on button "Assign Provider" at bounding box center [320, 169] width 78 height 13
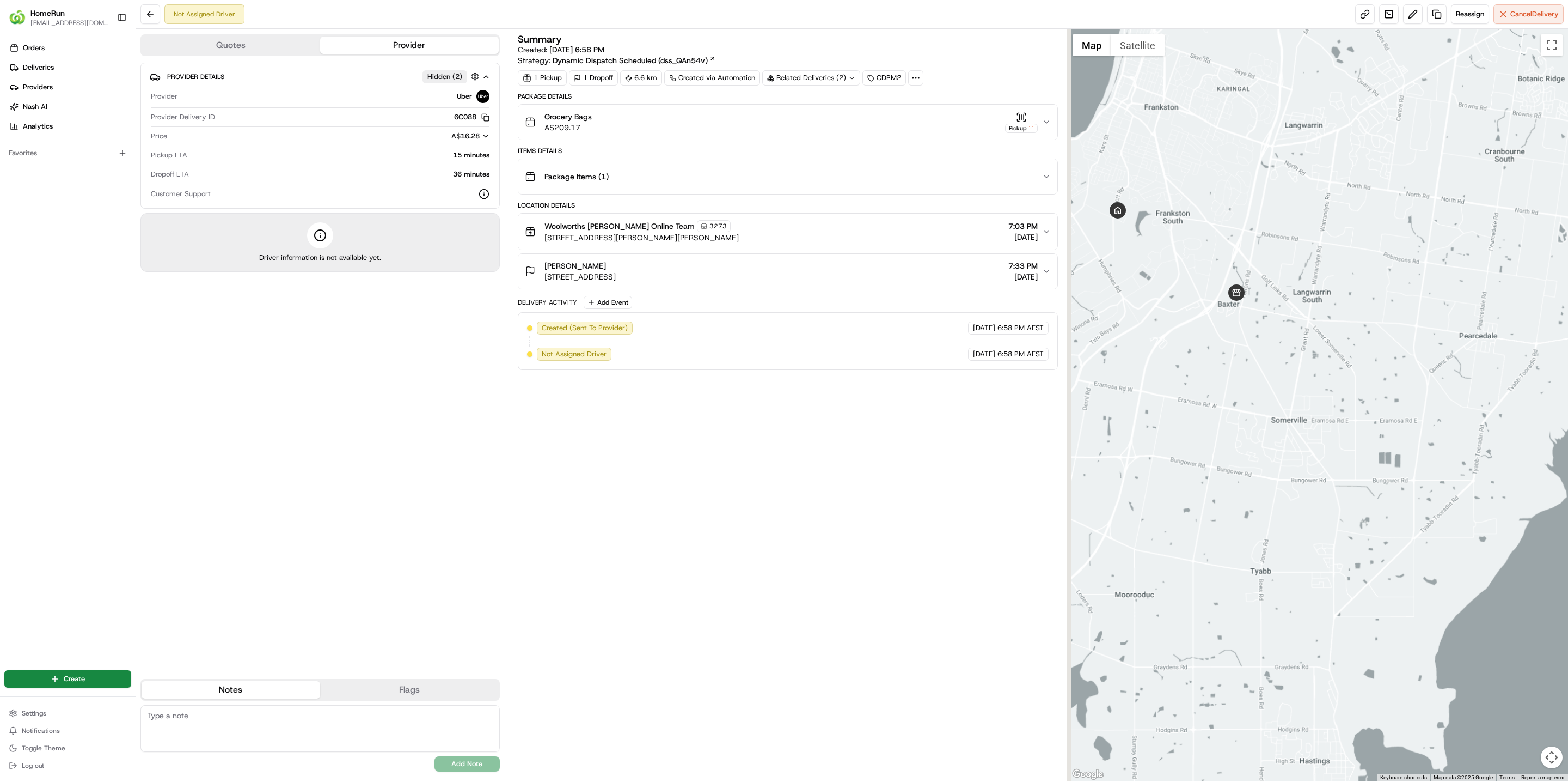
drag, startPoint x: 1148, startPoint y: 241, endPoint x: 1170, endPoint y: 281, distance: 45.7
click at [1170, 281] on div at bounding box center [1318, 405] width 502 height 752
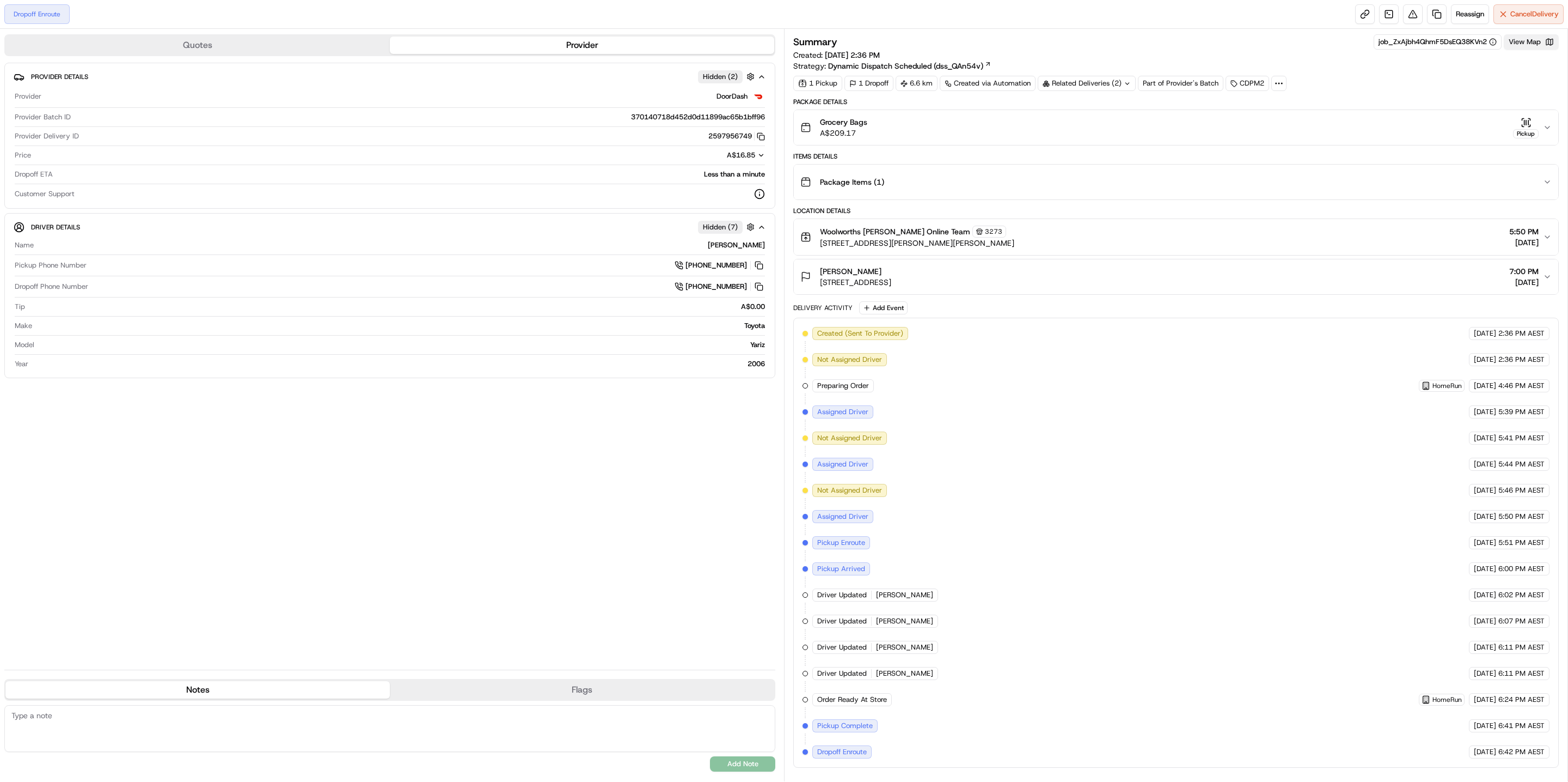
click at [1534, 49] on button "View Map" at bounding box center [1531, 42] width 55 height 16
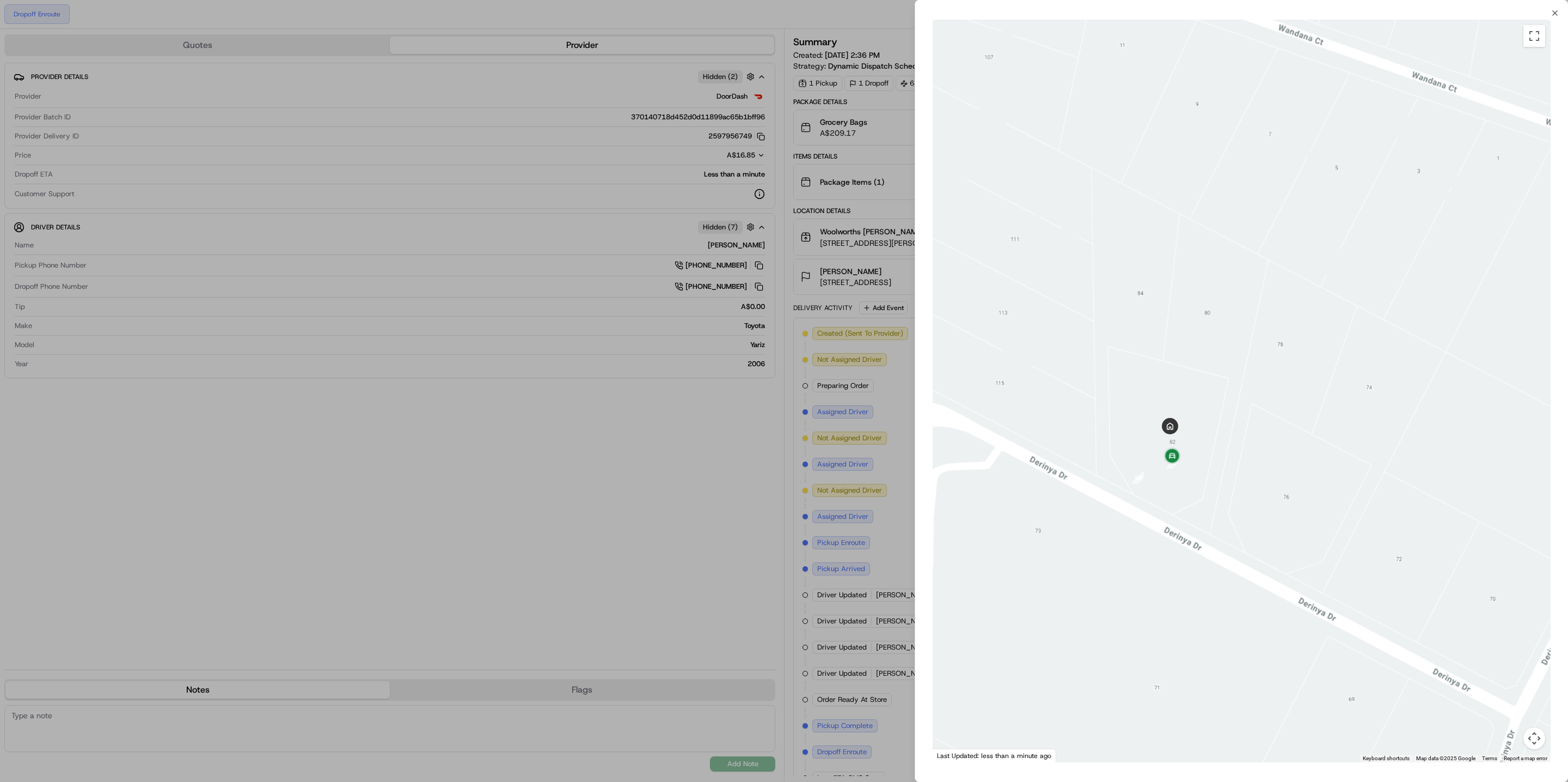
click at [721, 502] on div at bounding box center [784, 391] width 1568 height 782
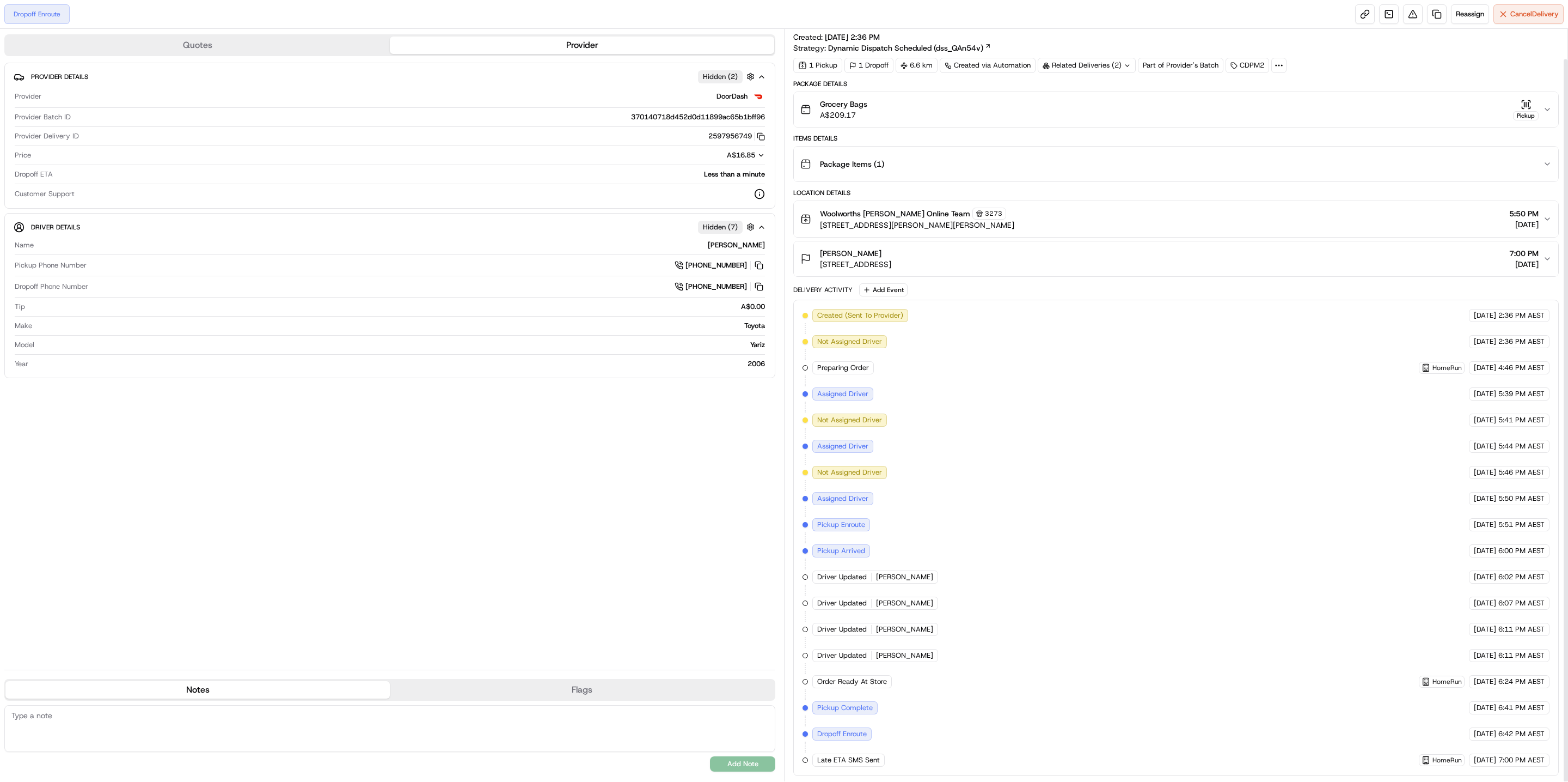
scroll to position [31, 0]
click at [1120, 58] on div "Related Deliveries (2)" at bounding box center [1086, 66] width 98 height 16
click at [1351, 41] on div "Summary job_ZxAjbh4QhmF5DsEQ38KVn2 View Map Created: [DATE] 2:36 PM Strategy: D…" at bounding box center [1176, 34] width 765 height 37
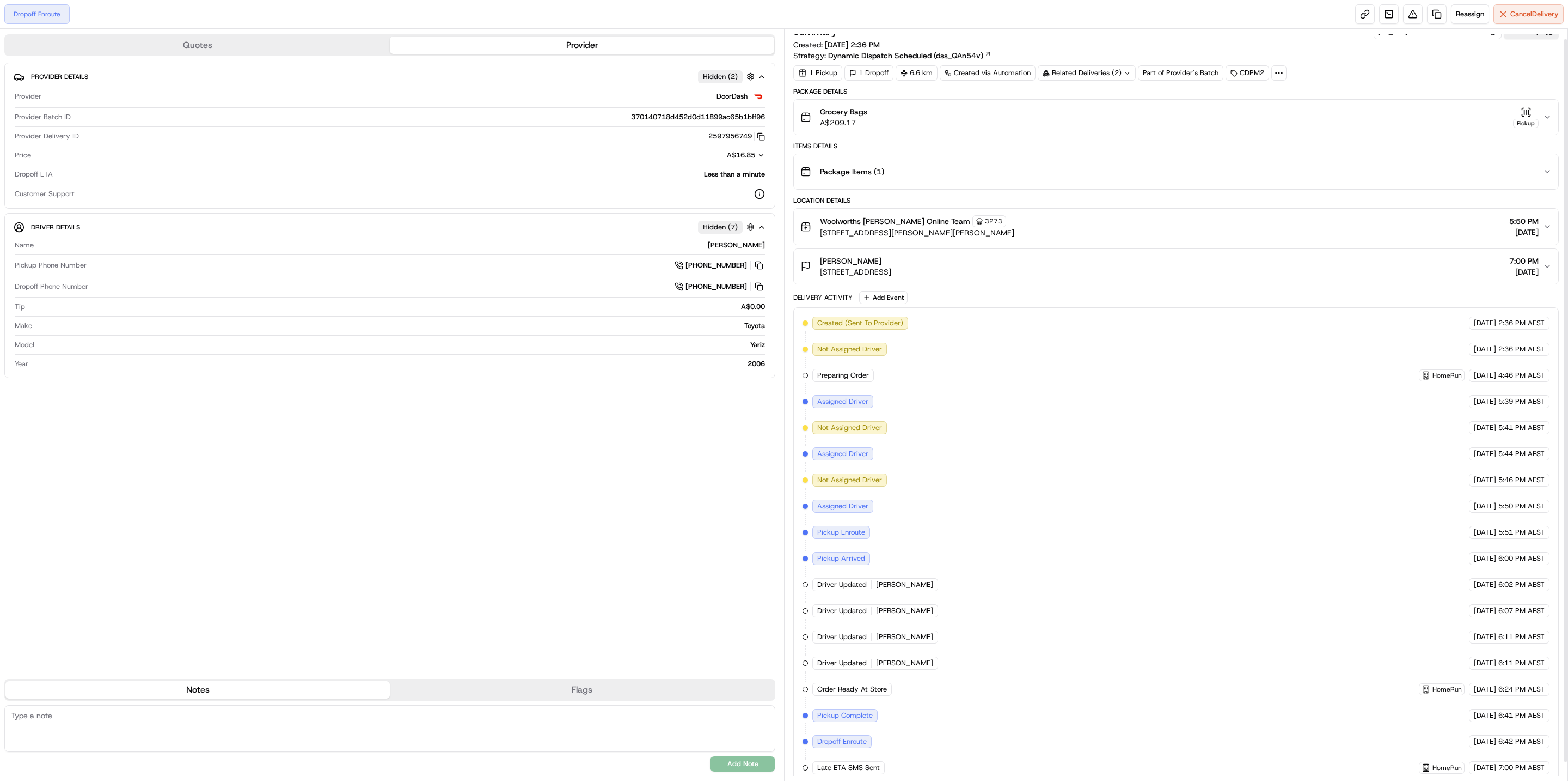
scroll to position [0, 0]
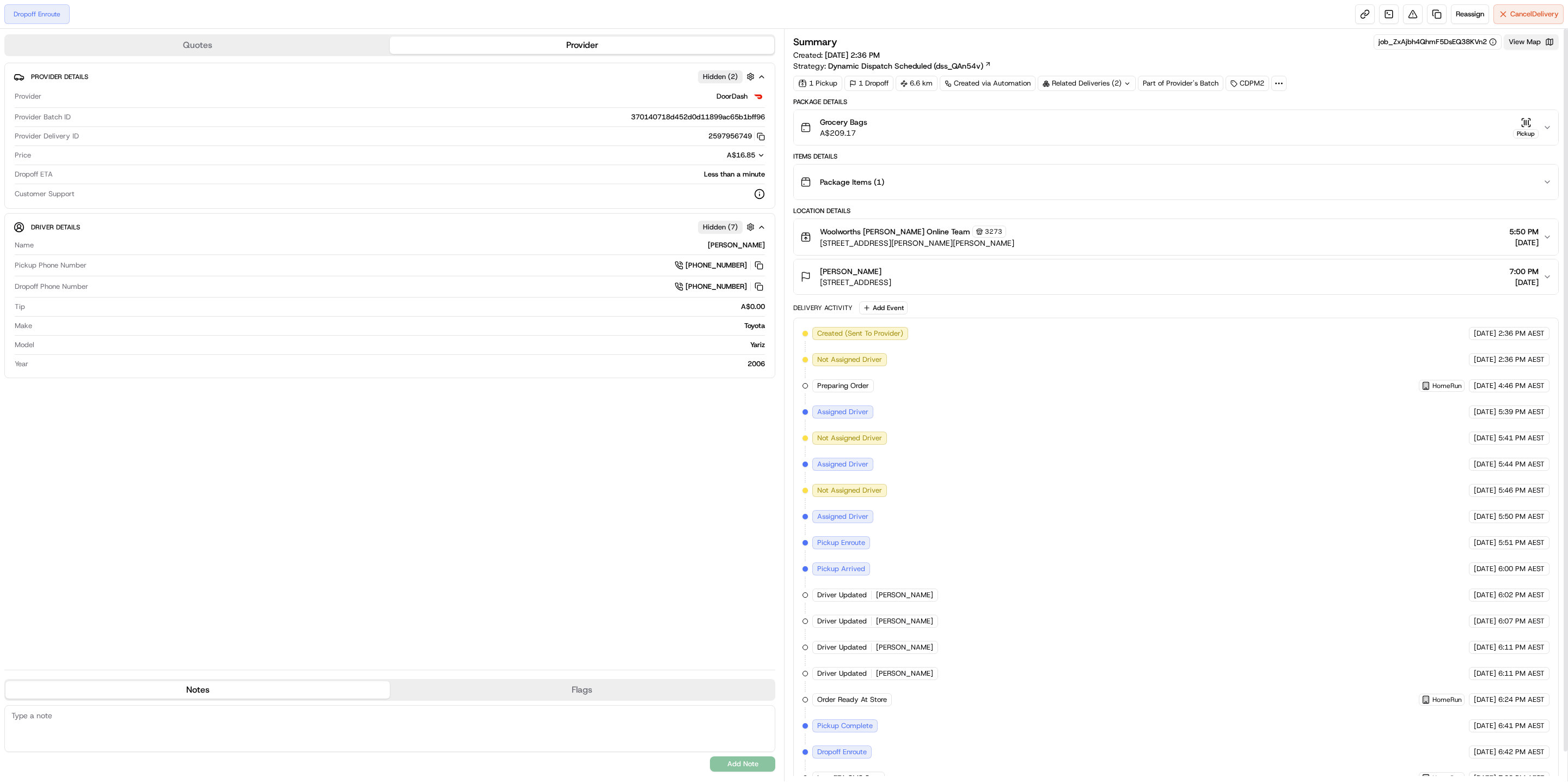
click at [1517, 39] on button "View Map" at bounding box center [1531, 42] width 55 height 16
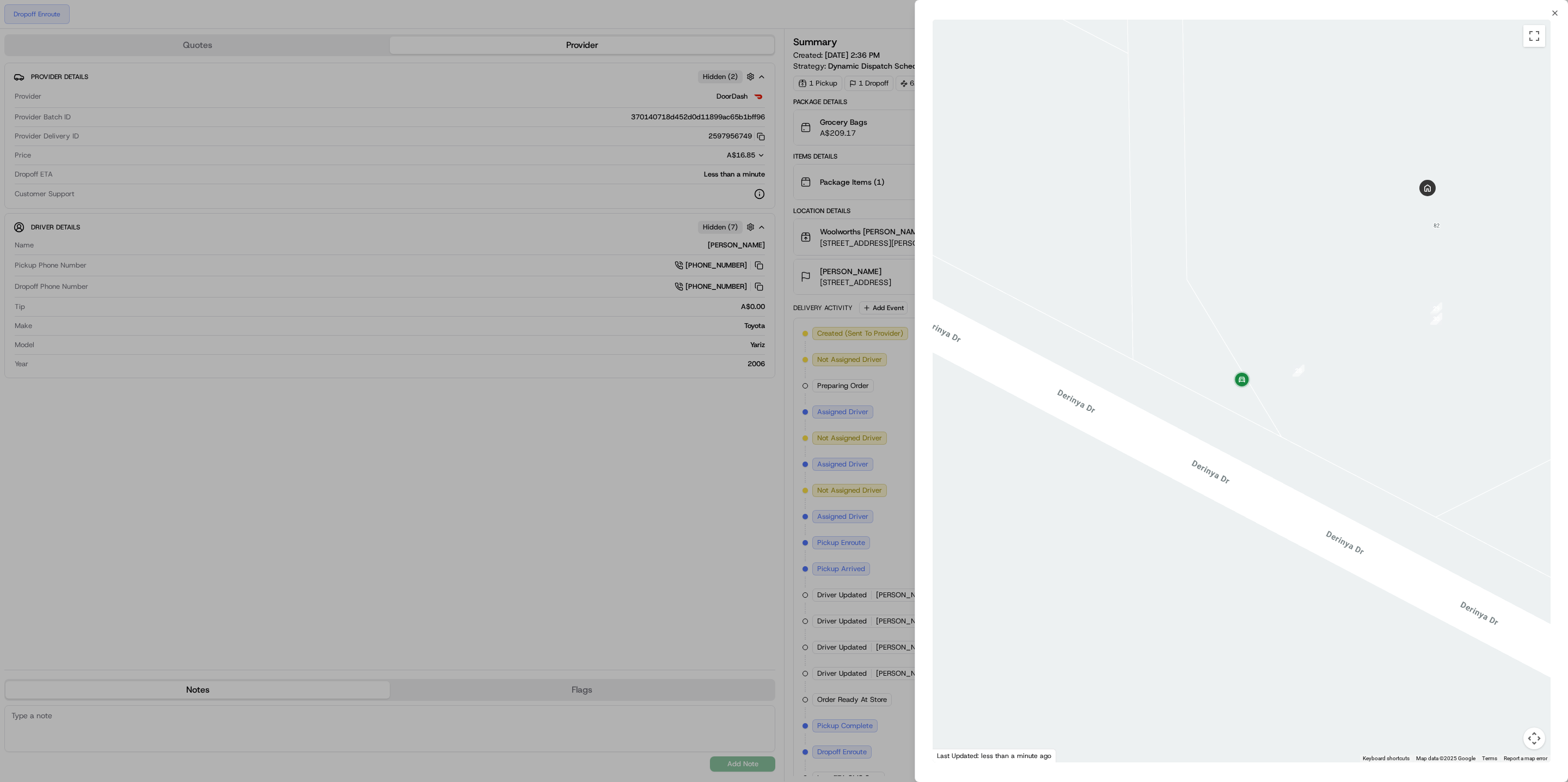
click at [574, 454] on div at bounding box center [784, 391] width 1568 height 782
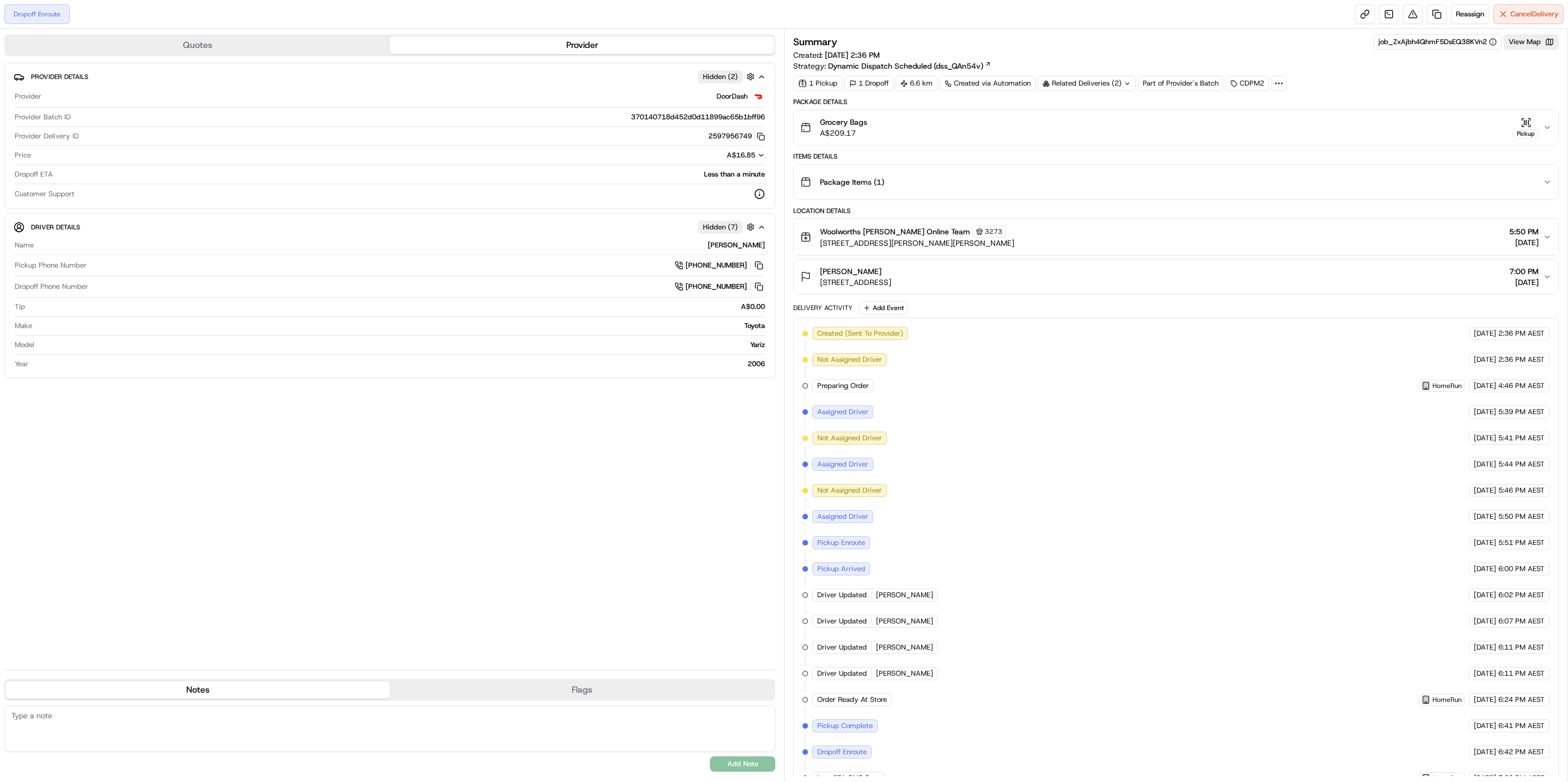
click at [1544, 34] on div "job_ZxAjbh4QhmF5DsEQ38KVn2 View Map" at bounding box center [1466, 42] width 185 height 16
click at [1544, 36] on button "View Map" at bounding box center [1531, 42] width 55 height 16
